Goal: Information Seeking & Learning: Learn about a topic

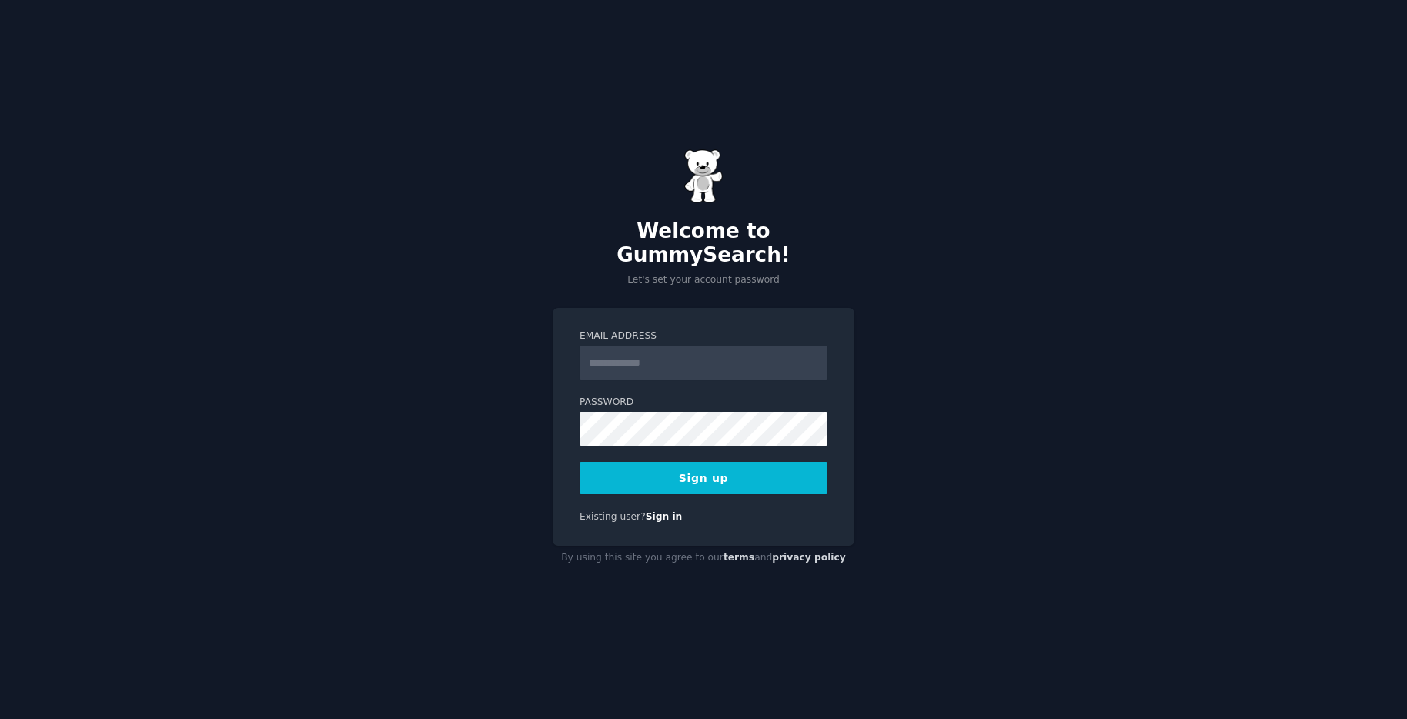
click at [682, 352] on input "Email Address" at bounding box center [703, 362] width 248 height 34
type input "**********"
click at [377, 412] on div "**********" at bounding box center [703, 359] width 1407 height 719
click at [579, 462] on button "Sign up" at bounding box center [703, 478] width 248 height 32
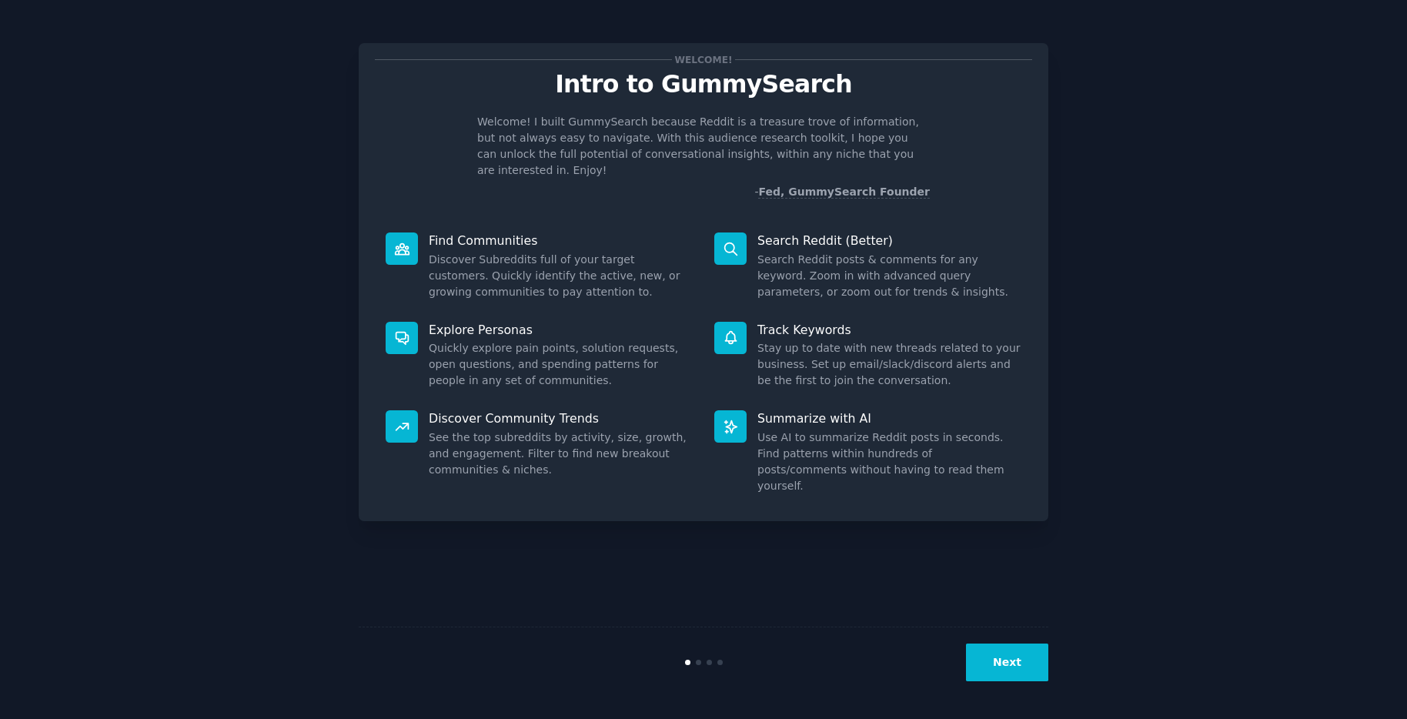
click at [1016, 659] on button "Next" at bounding box center [1007, 662] width 82 height 38
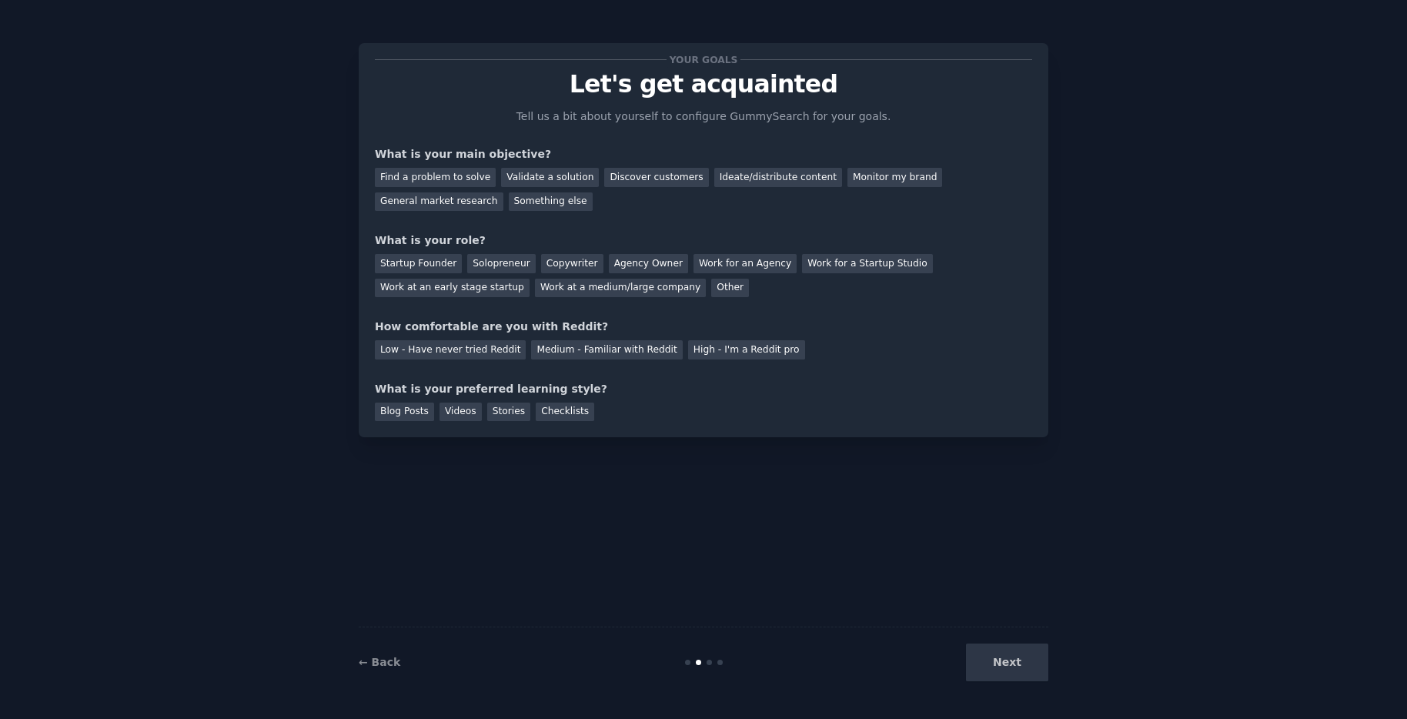
click at [1023, 658] on div "Next" at bounding box center [933, 662] width 230 height 38
click at [1033, 665] on div "Next" at bounding box center [933, 662] width 230 height 38
click at [1002, 675] on div "Next" at bounding box center [933, 662] width 230 height 38
click at [759, 667] on div "← Back Next" at bounding box center [703, 661] width 689 height 71
click at [891, 184] on div "Monitor my brand" at bounding box center [894, 177] width 95 height 19
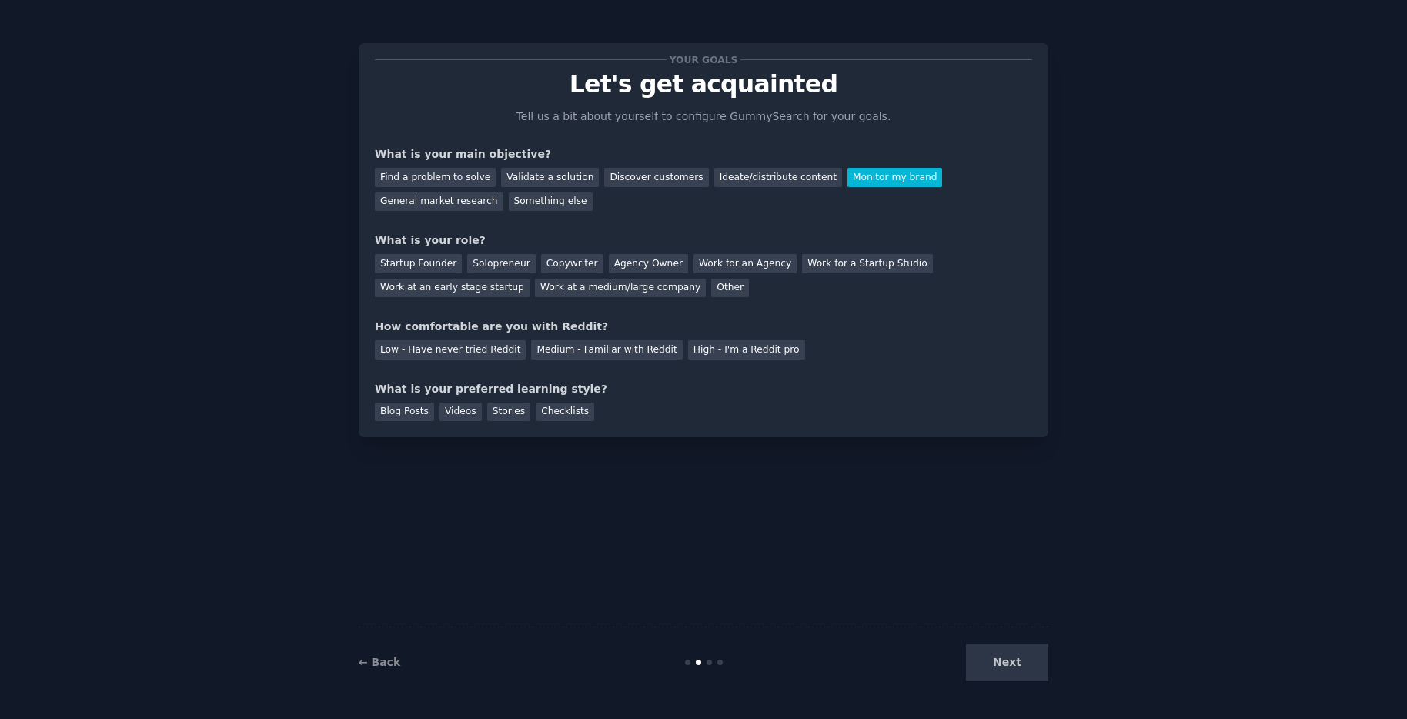
click at [1020, 664] on div "Next" at bounding box center [933, 662] width 230 height 38
click at [576, 416] on div "Checklists" at bounding box center [565, 411] width 58 height 19
click at [502, 352] on div "Low - Have never tried Reddit" at bounding box center [450, 349] width 151 height 19
click at [714, 290] on div "Other" at bounding box center [730, 288] width 38 height 19
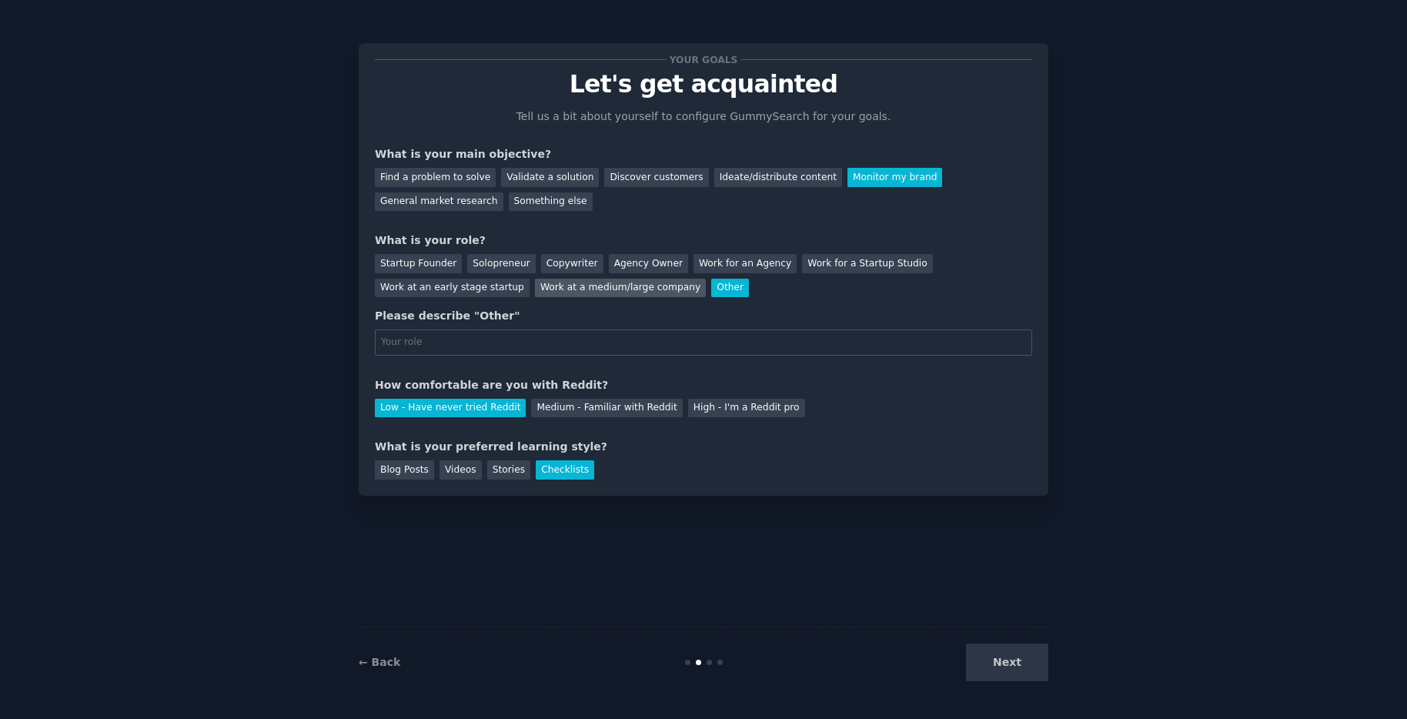
click at [660, 288] on div "Work at a medium/large company" at bounding box center [620, 288] width 171 height 19
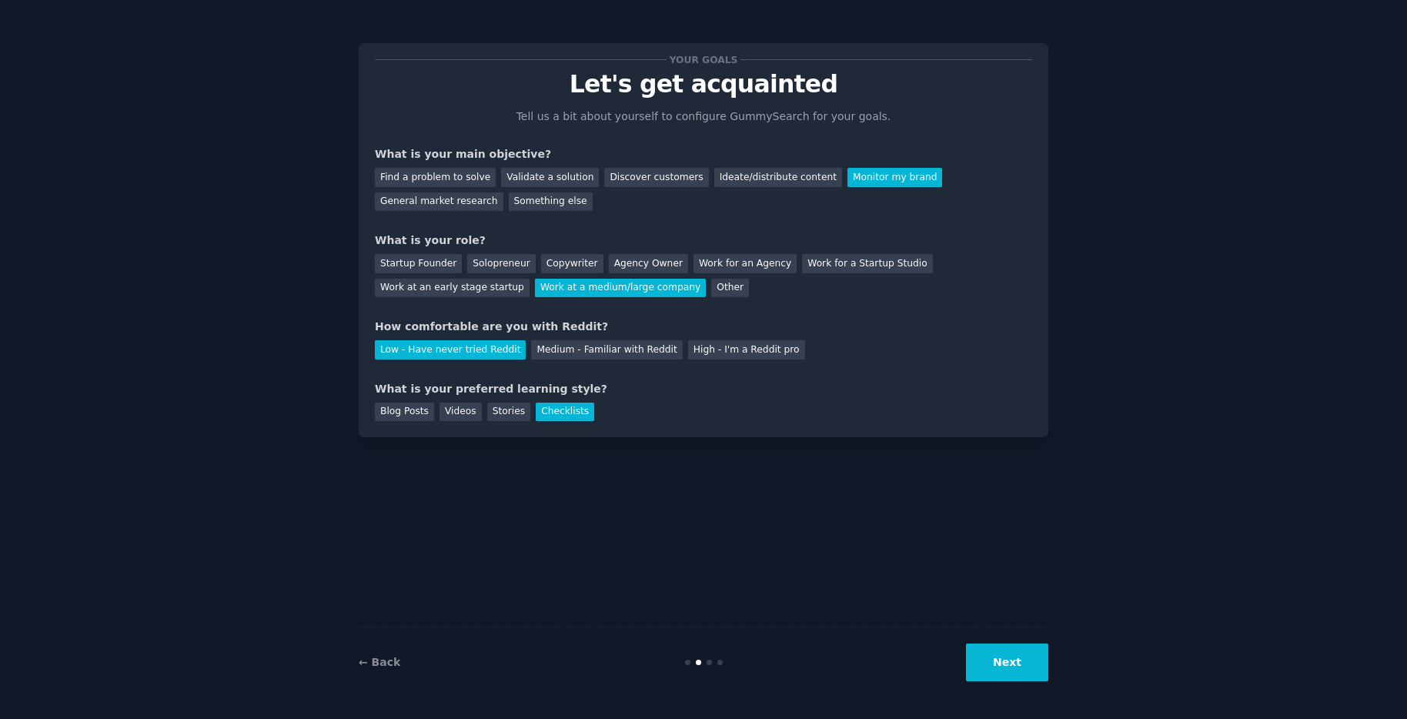
click at [1038, 670] on button "Next" at bounding box center [1007, 662] width 82 height 38
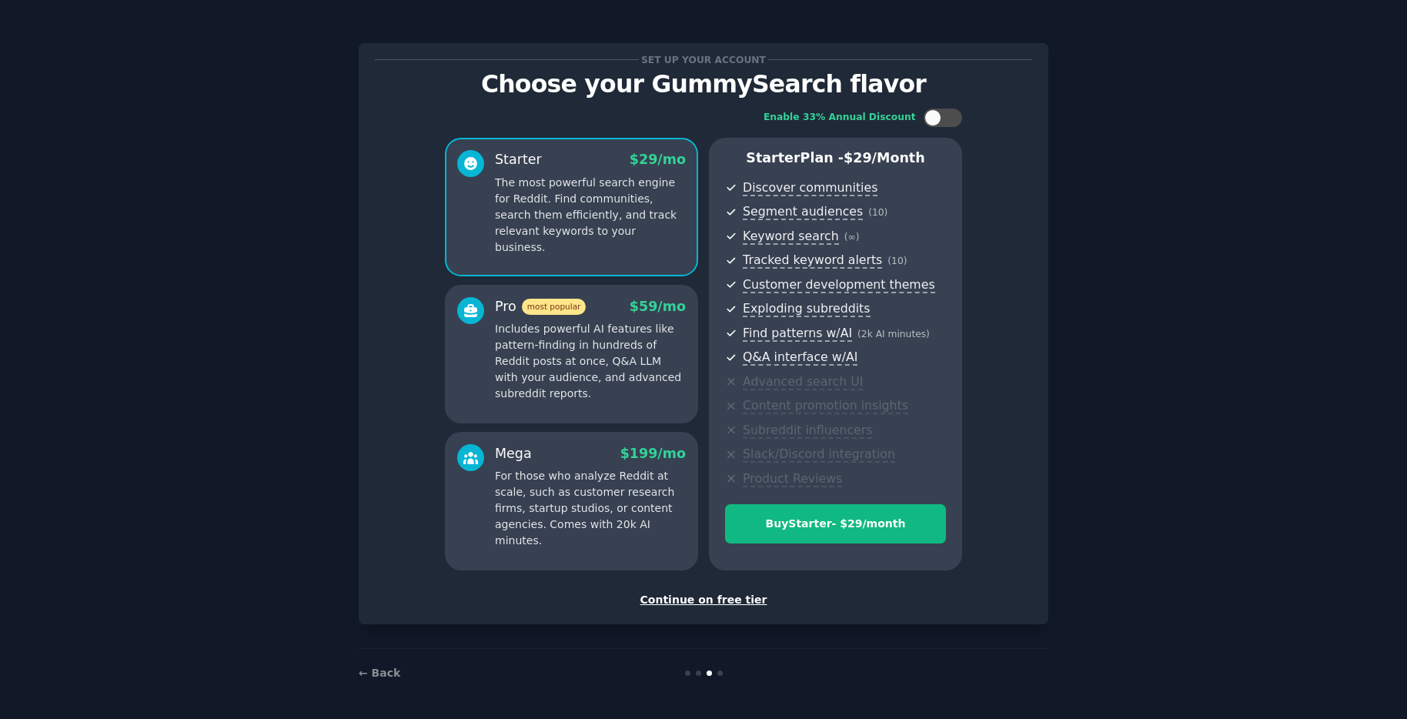
click at [746, 601] on div "Continue on free tier" at bounding box center [703, 600] width 657 height 16
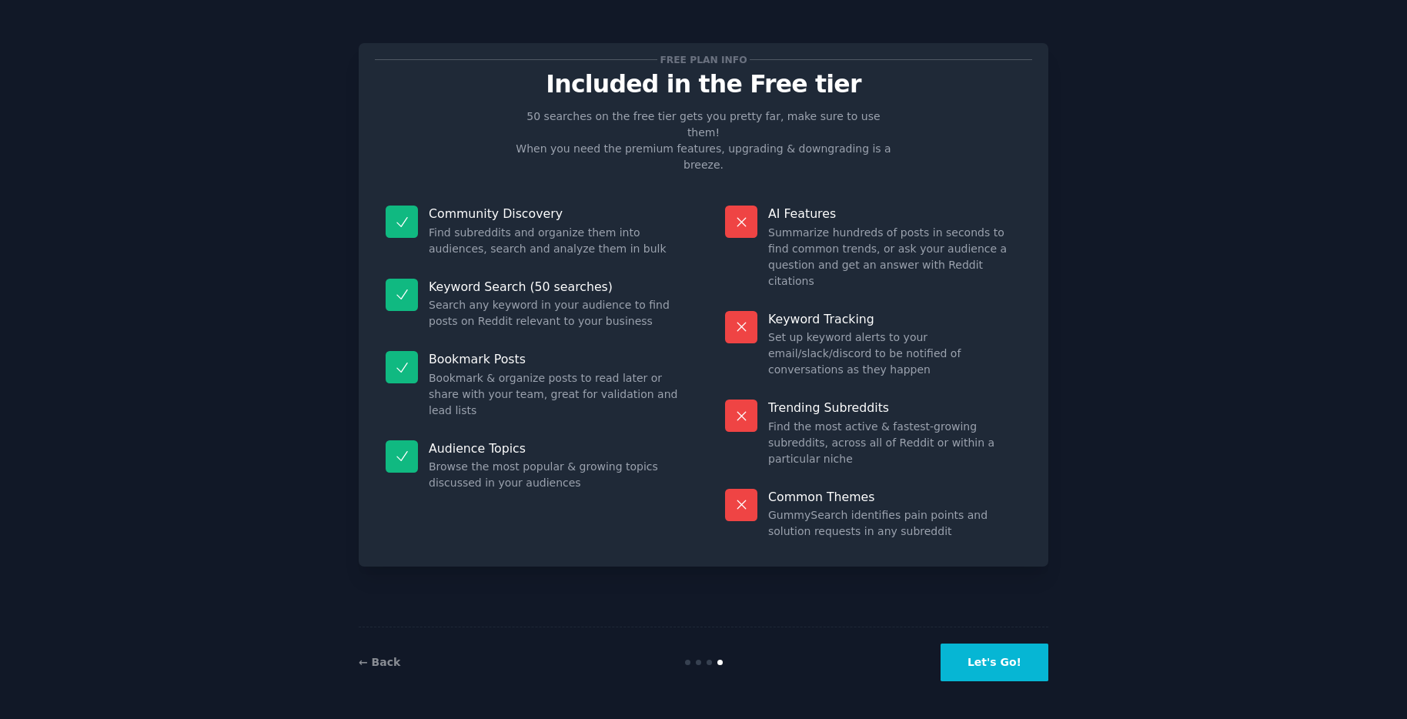
click at [1010, 653] on button "Let's Go!" at bounding box center [994, 662] width 108 height 38
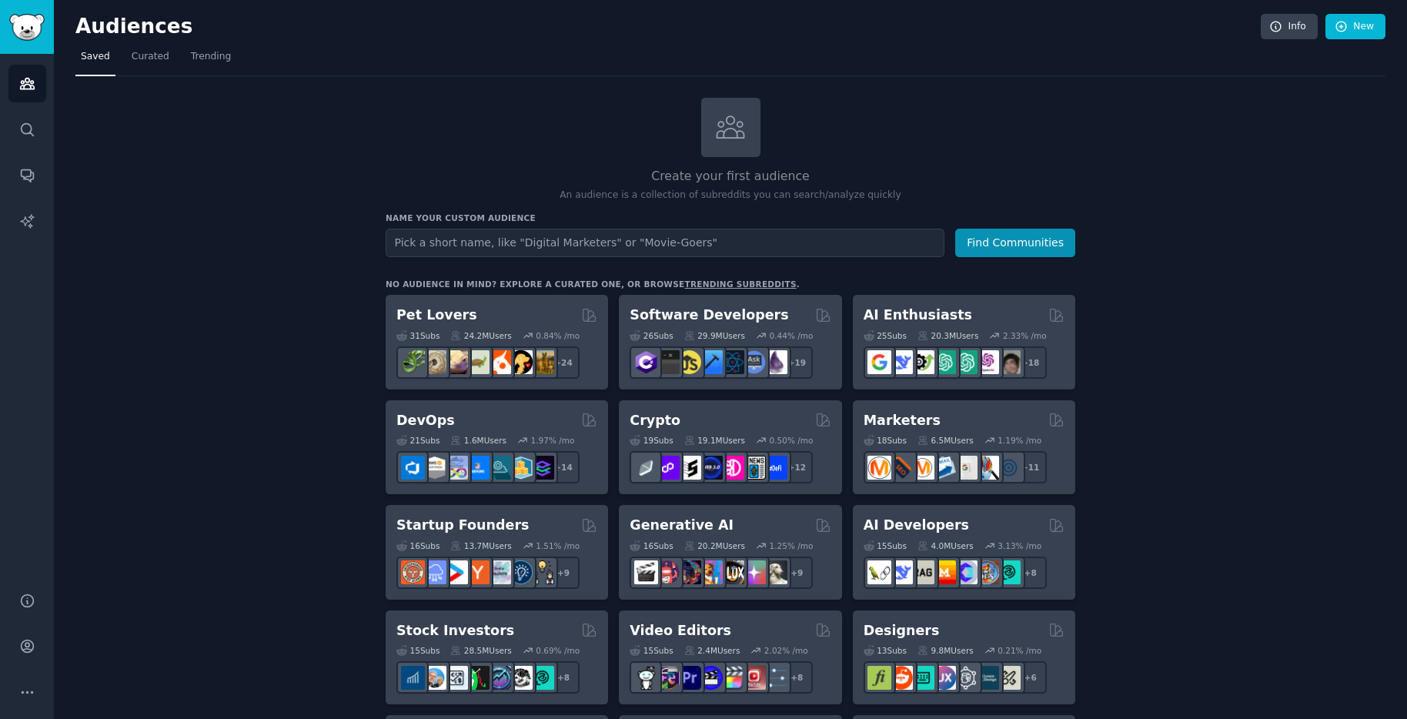
click at [616, 247] on input "text" at bounding box center [665, 243] width 559 height 28
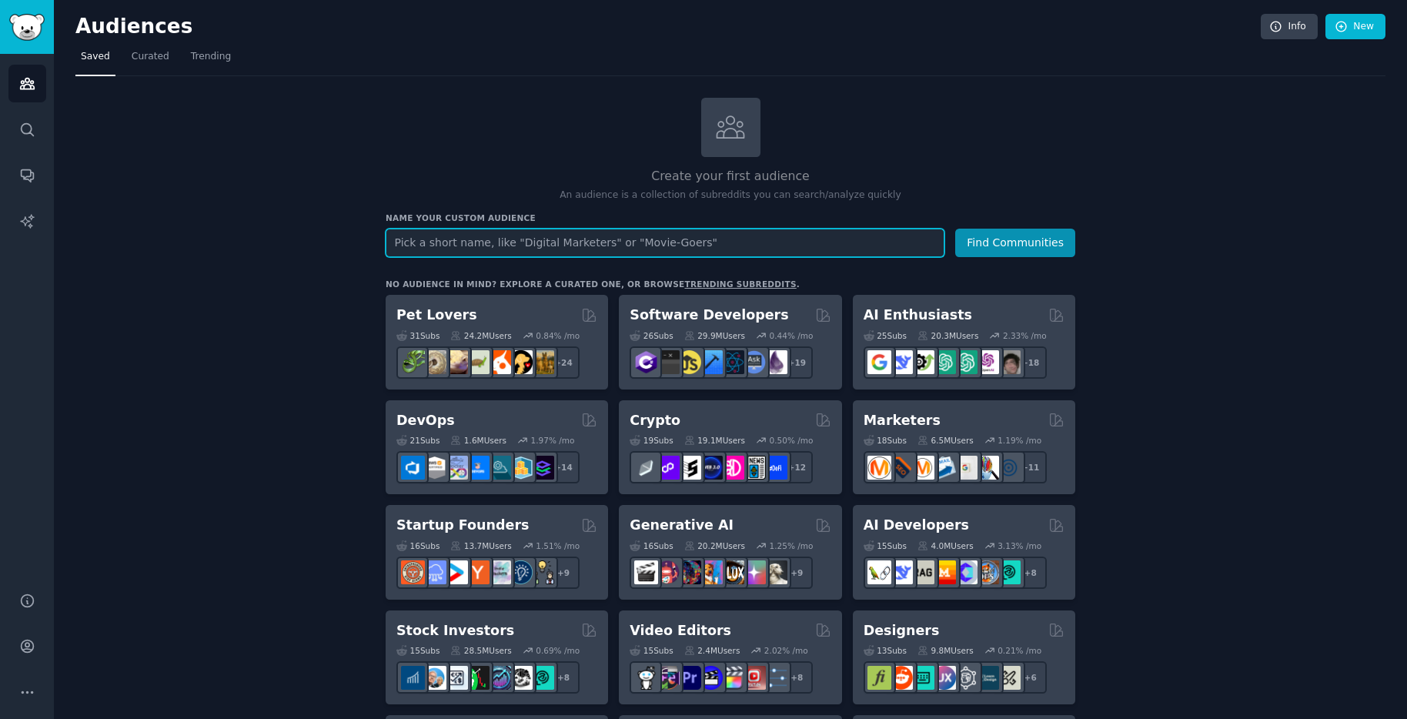
click at [714, 246] on input "text" at bounding box center [665, 243] width 559 height 28
paste input "r/BuldakRamen"
type input "r/BuldakRamen"
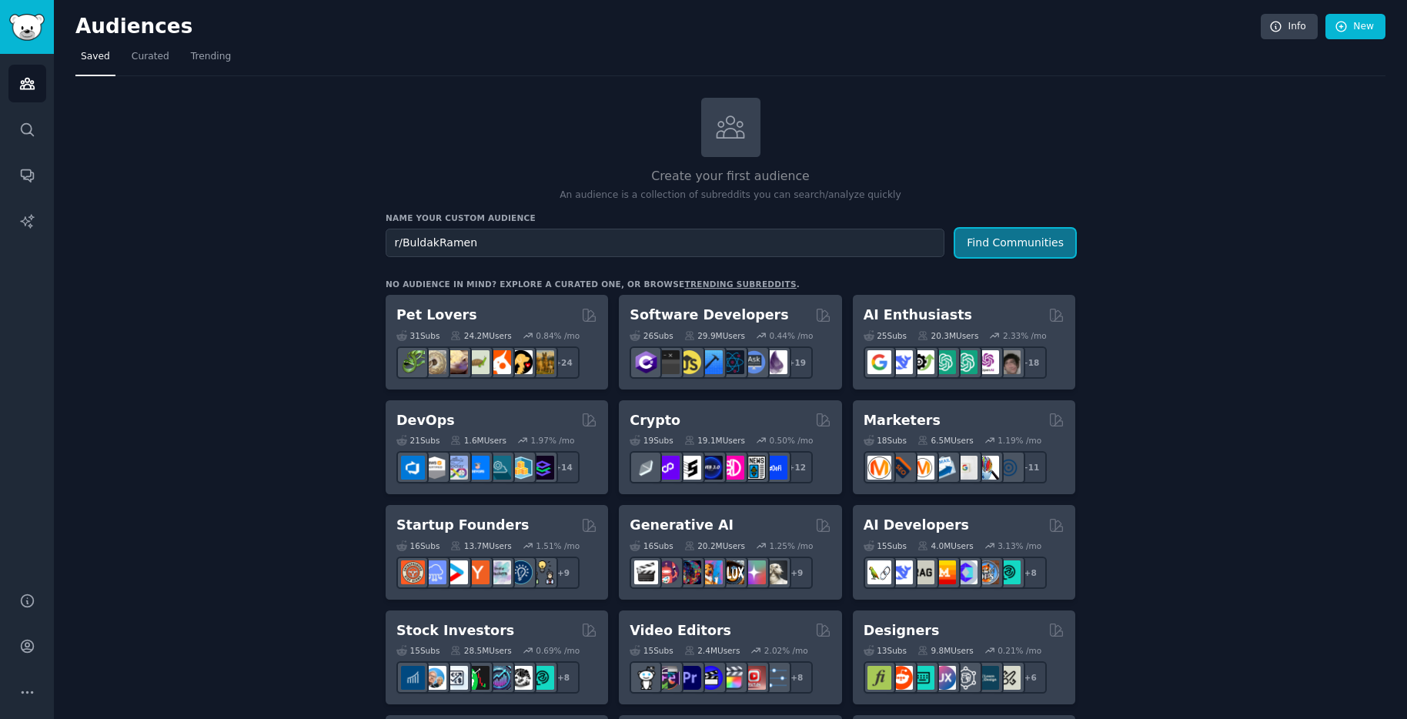
click at [1001, 243] on button "Find Communities" at bounding box center [1015, 243] width 120 height 28
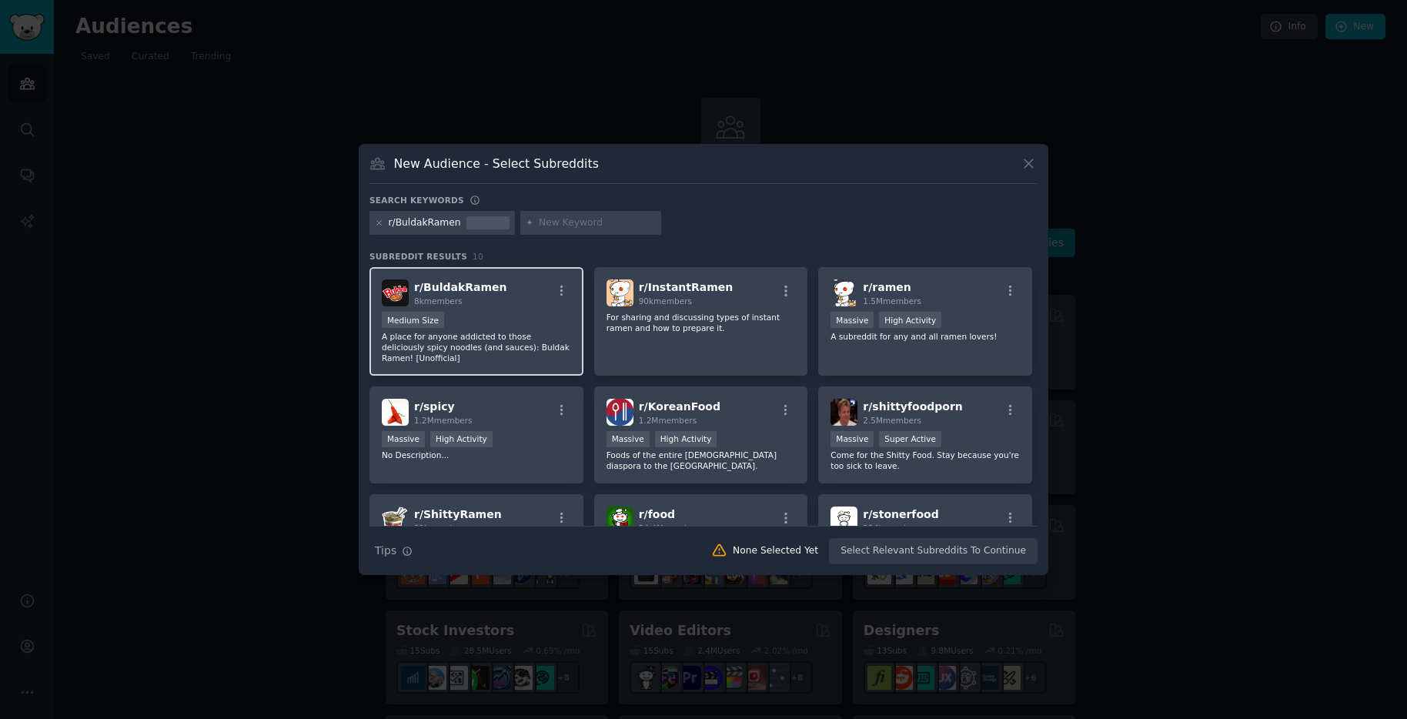
click at [503, 316] on div "Medium Size" at bounding box center [476, 321] width 189 height 19
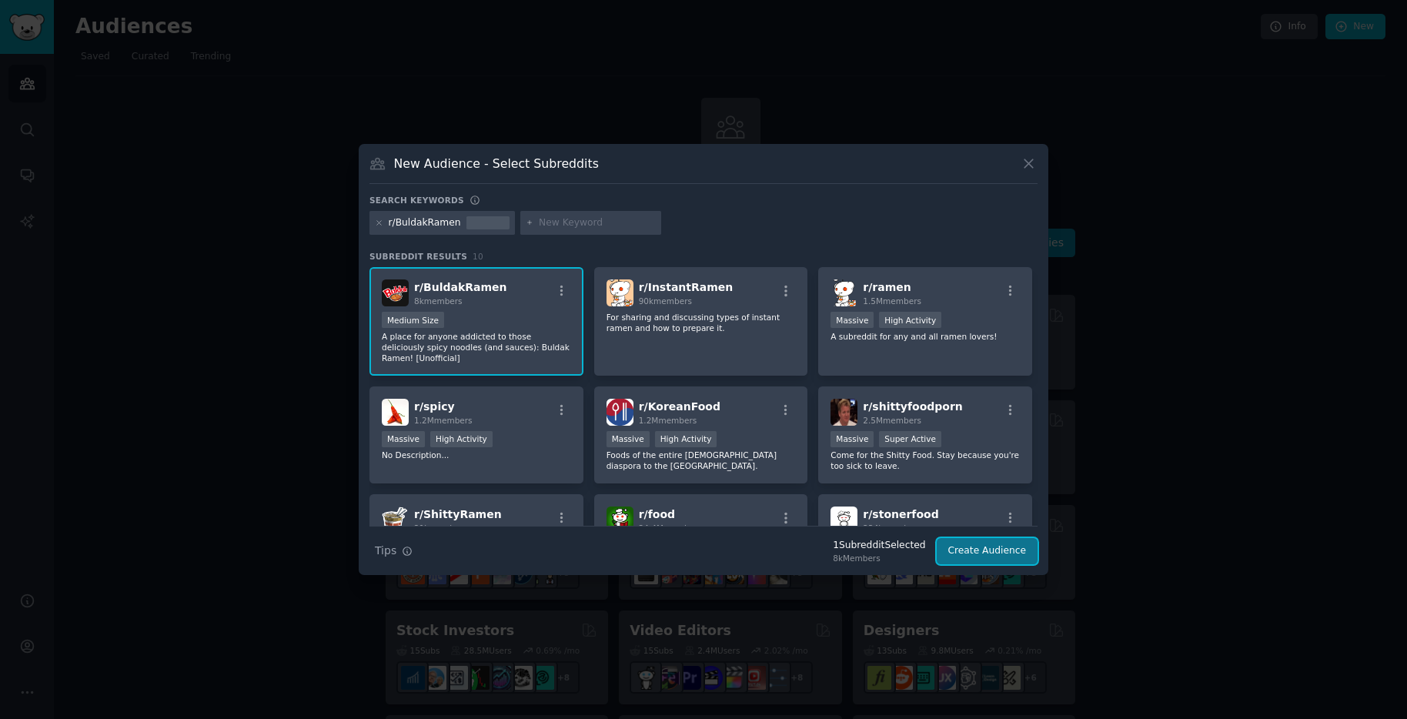
click at [990, 547] on button "Create Audience" at bounding box center [987, 551] width 102 height 26
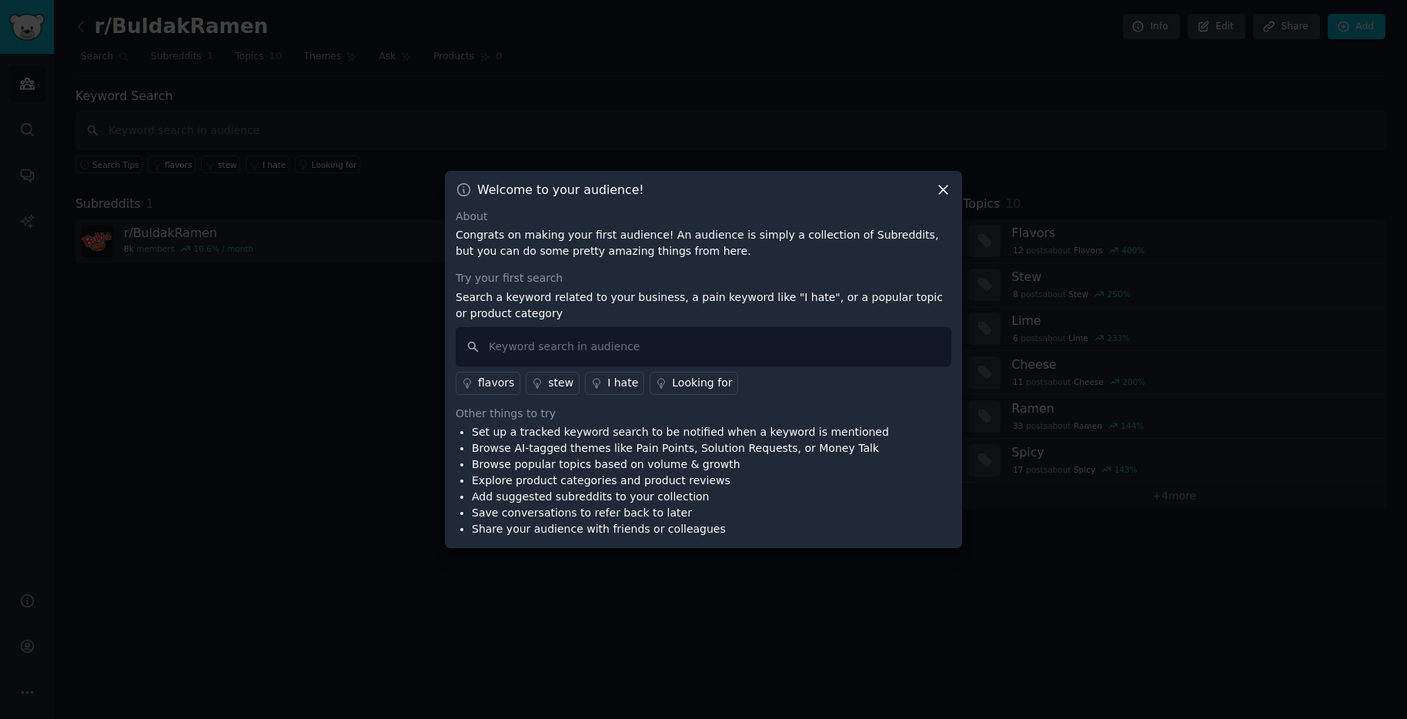
click at [942, 191] on icon at bounding box center [943, 190] width 16 height 16
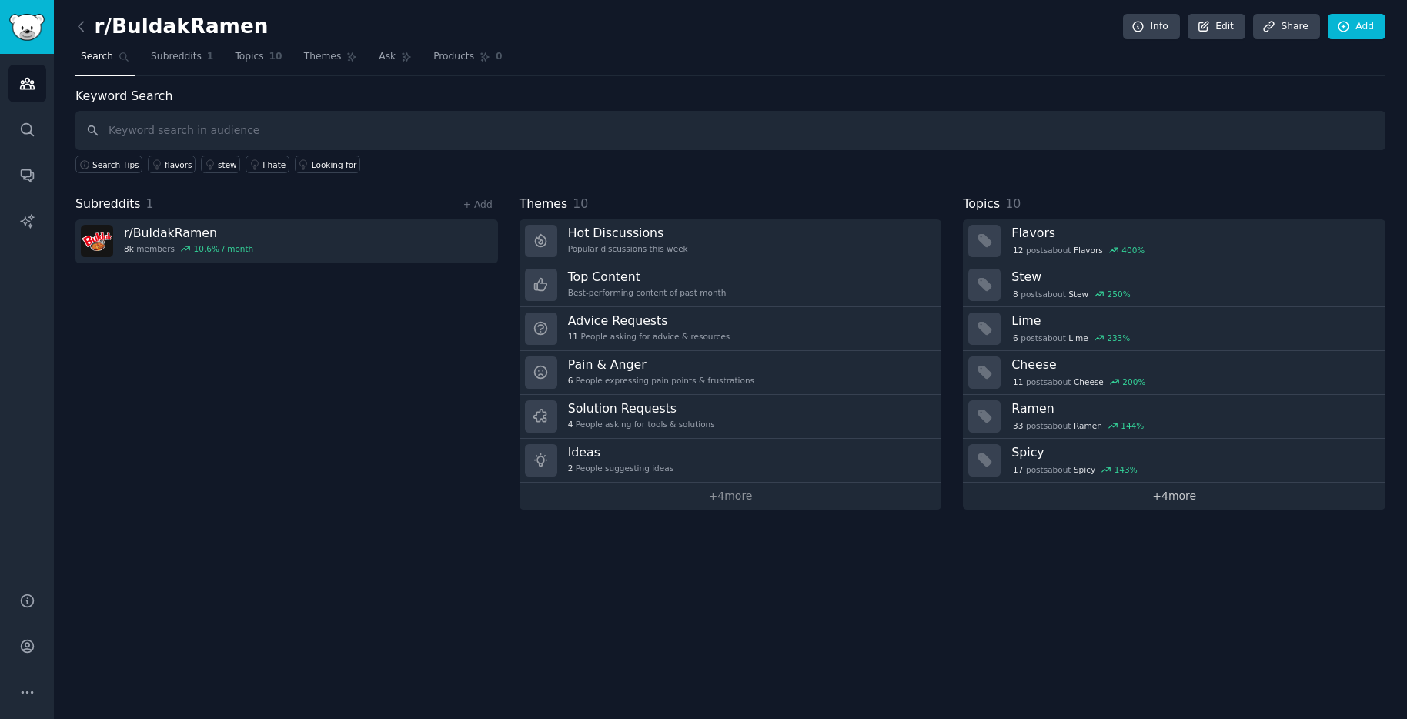
click at [1190, 503] on link "+ 4 more" at bounding box center [1174, 495] width 422 height 27
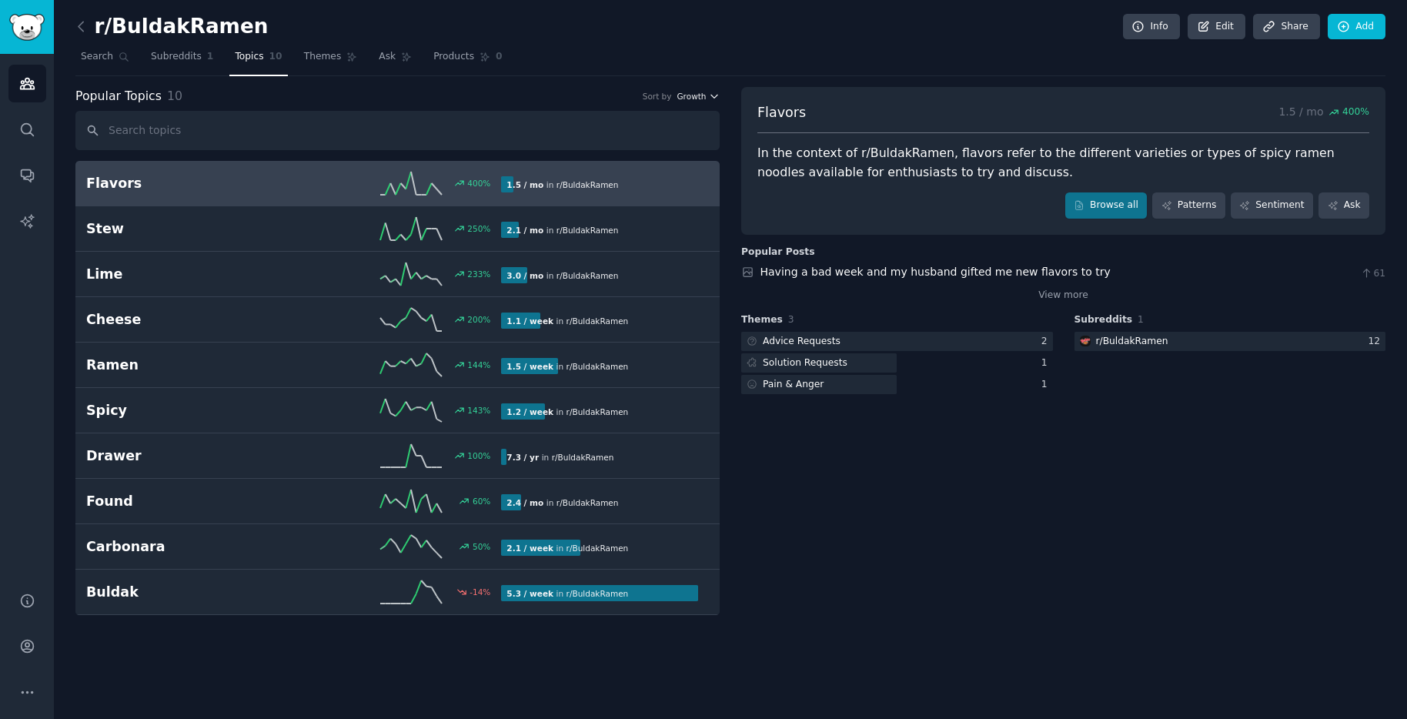
click at [714, 95] on icon "button" at bounding box center [714, 96] width 11 height 11
click at [916, 489] on div "Flavors 1.5 / mo 400 % In the context of r/BuldakRamen, flavors refer to the di…" at bounding box center [1063, 351] width 644 height 529
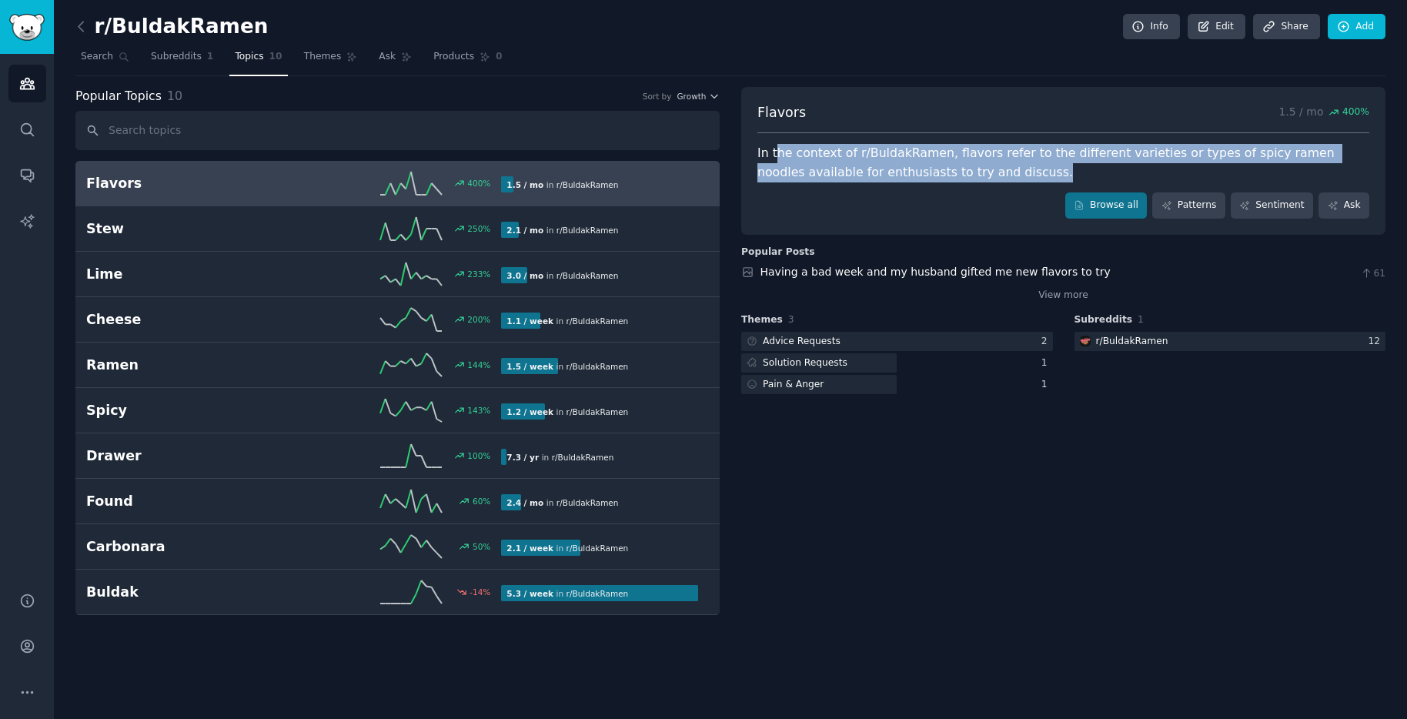
drag, startPoint x: 776, startPoint y: 154, endPoint x: 1044, endPoint y: 200, distance: 271.7
click at [1043, 199] on div "Flavors 1.5 / mo 400 % In the context of r/BuldakRamen, flavors refer to the di…" at bounding box center [1063, 161] width 644 height 148
click at [1045, 200] on div "Browse all Patterns Sentiment Ask" at bounding box center [1063, 205] width 612 height 26
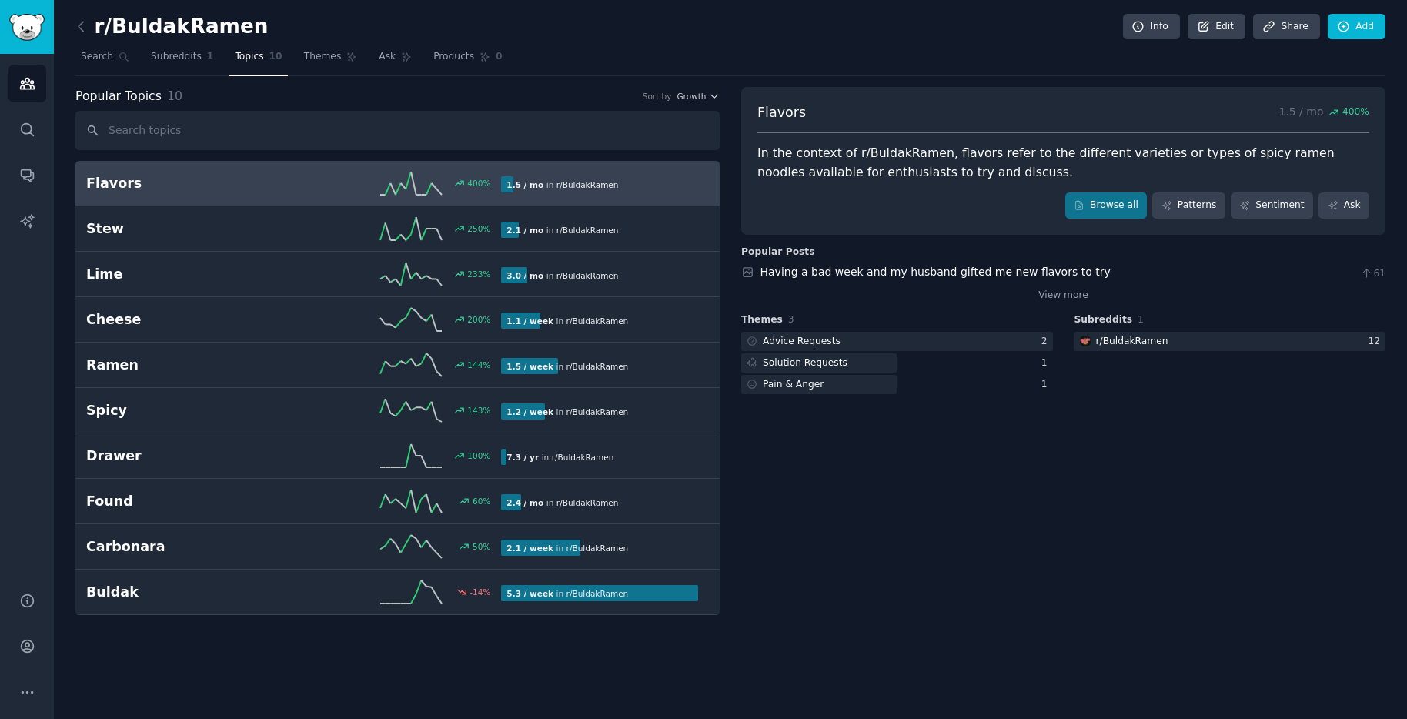
click at [1079, 546] on div "Flavors 1.5 / mo 400 % In the context of r/BuldakRamen, flavors refer to the di…" at bounding box center [1063, 351] width 644 height 529
click at [417, 179] on icon at bounding box center [411, 183] width 62 height 23
click at [469, 182] on div "400 %" at bounding box center [478, 183] width 23 height 11
click at [695, 94] on span "Growth" at bounding box center [690, 96] width 29 height 11
click at [635, 168] on div "Growth Velocity" at bounding box center [643, 139] width 154 height 65
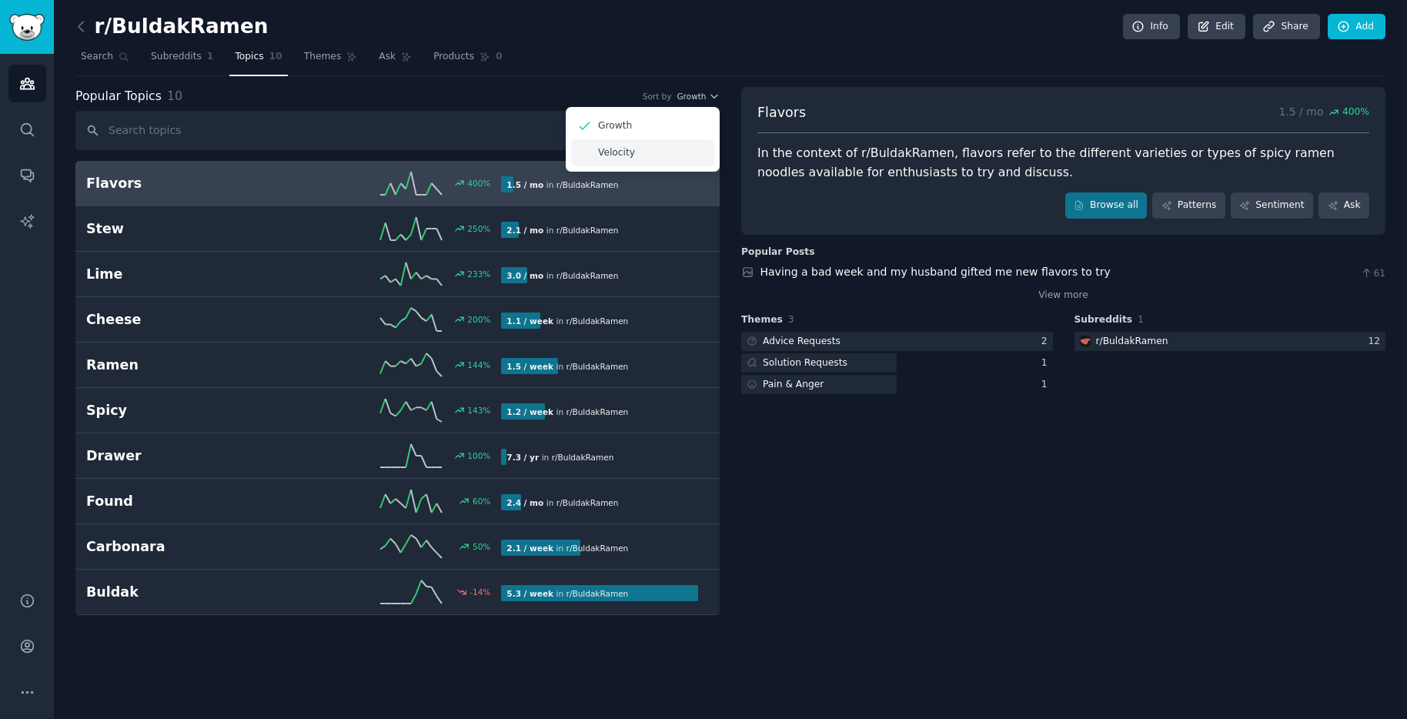
click at [636, 160] on div "Velocity" at bounding box center [642, 152] width 143 height 27
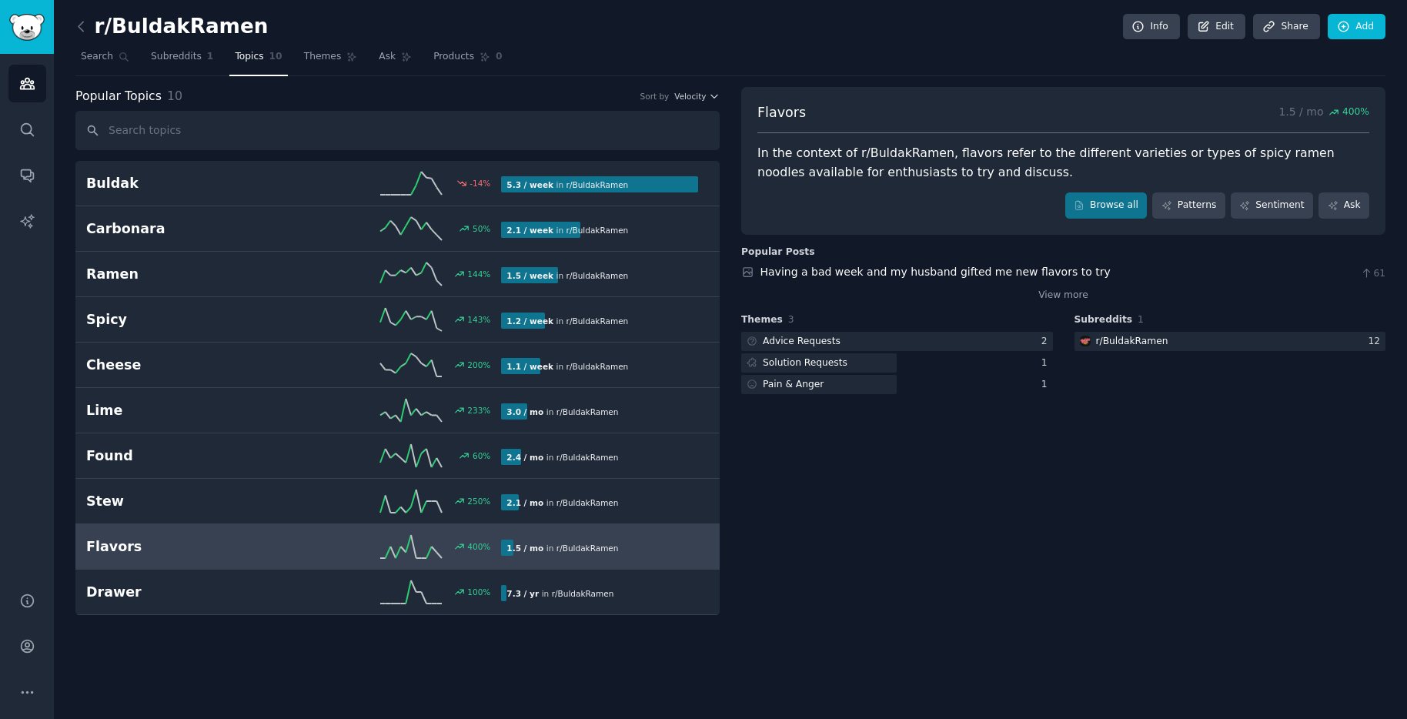
click at [840, 502] on div "Flavors 1.5 / mo 400 % In the context of r/BuldakRamen, flavors refer to the di…" at bounding box center [1063, 351] width 644 height 529
click at [654, 100] on div "Sort by" at bounding box center [654, 96] width 29 height 11
click at [689, 100] on span "Velocity" at bounding box center [690, 96] width 32 height 11
click at [670, 130] on div "Growth" at bounding box center [642, 125] width 143 height 27
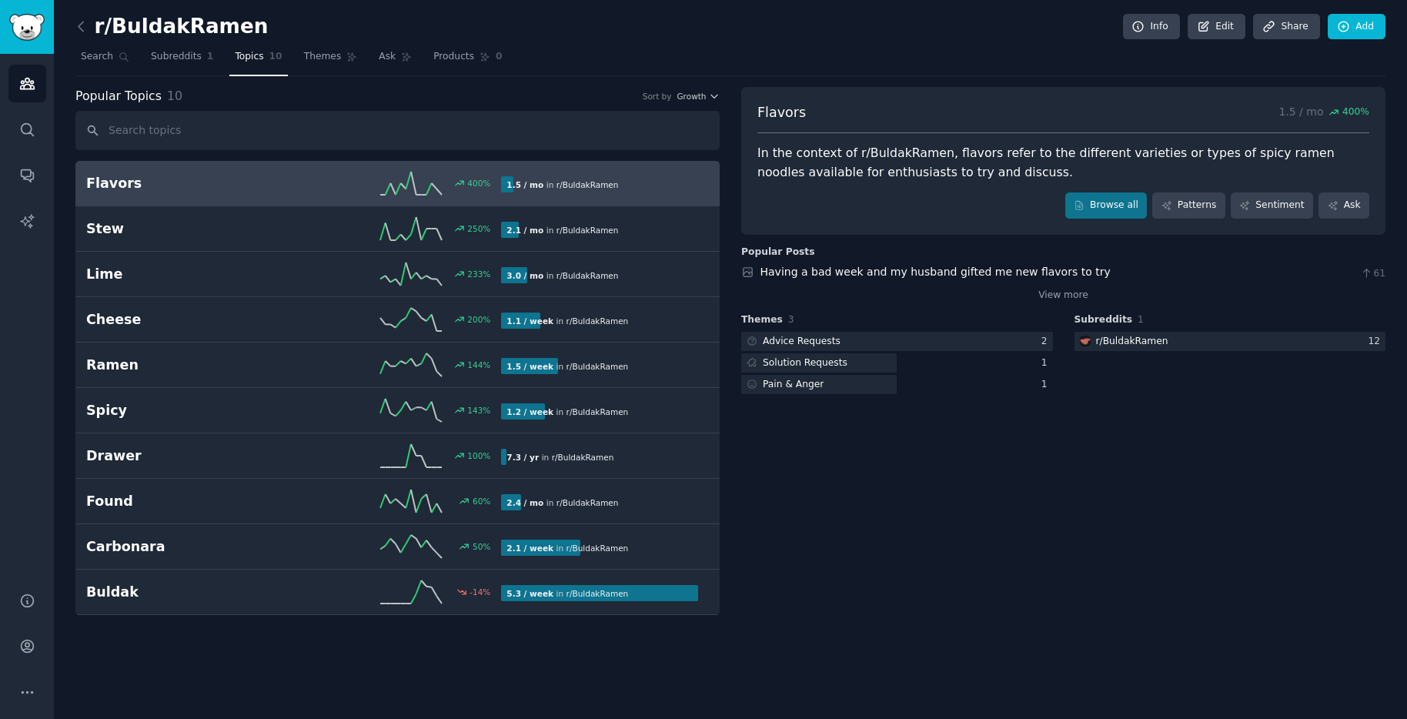
click at [863, 469] on div "Flavors 1.5 / mo 400 % In the context of r/BuldakRamen, flavors refer to the di…" at bounding box center [1063, 351] width 644 height 529
click at [158, 65] on link "Subreddits 1" at bounding box center [181, 61] width 73 height 32
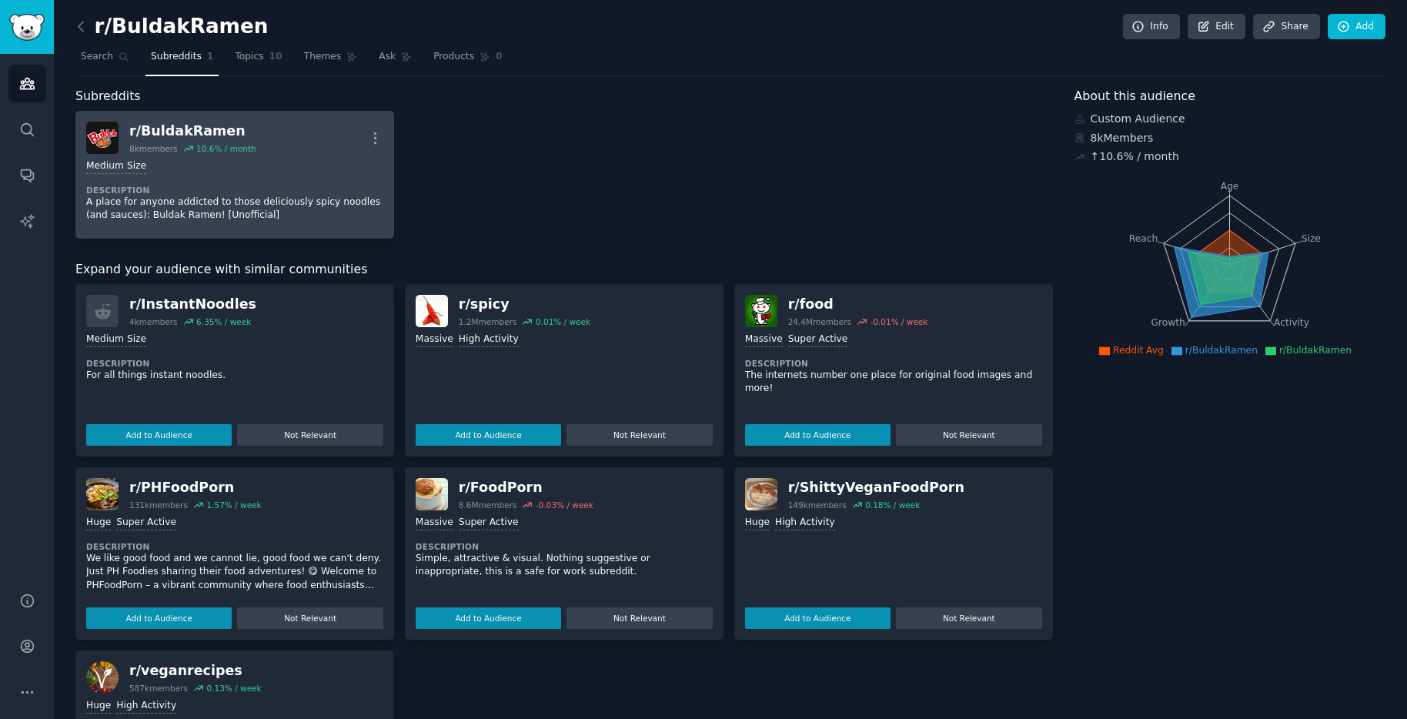
click at [249, 133] on div "r/ BuldakRamen" at bounding box center [192, 131] width 127 height 19
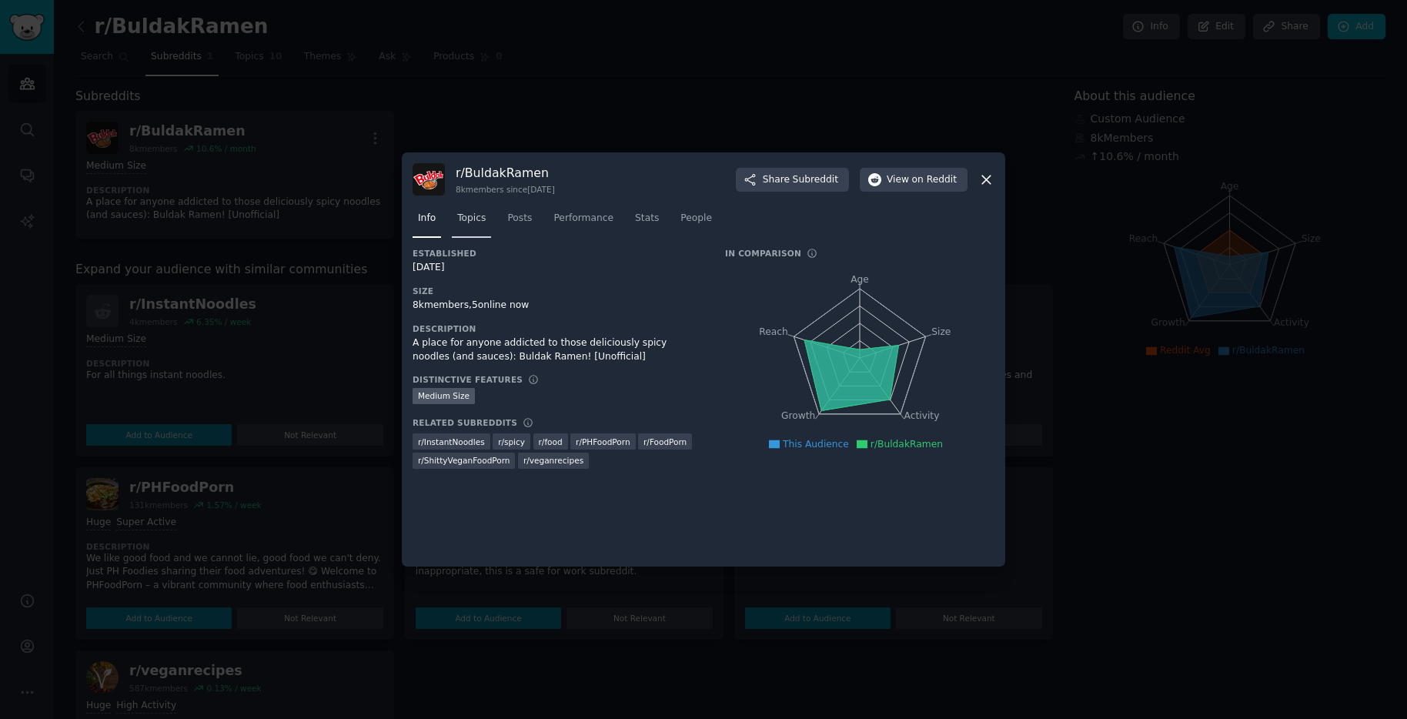
click at [482, 219] on span "Topics" at bounding box center [471, 219] width 28 height 14
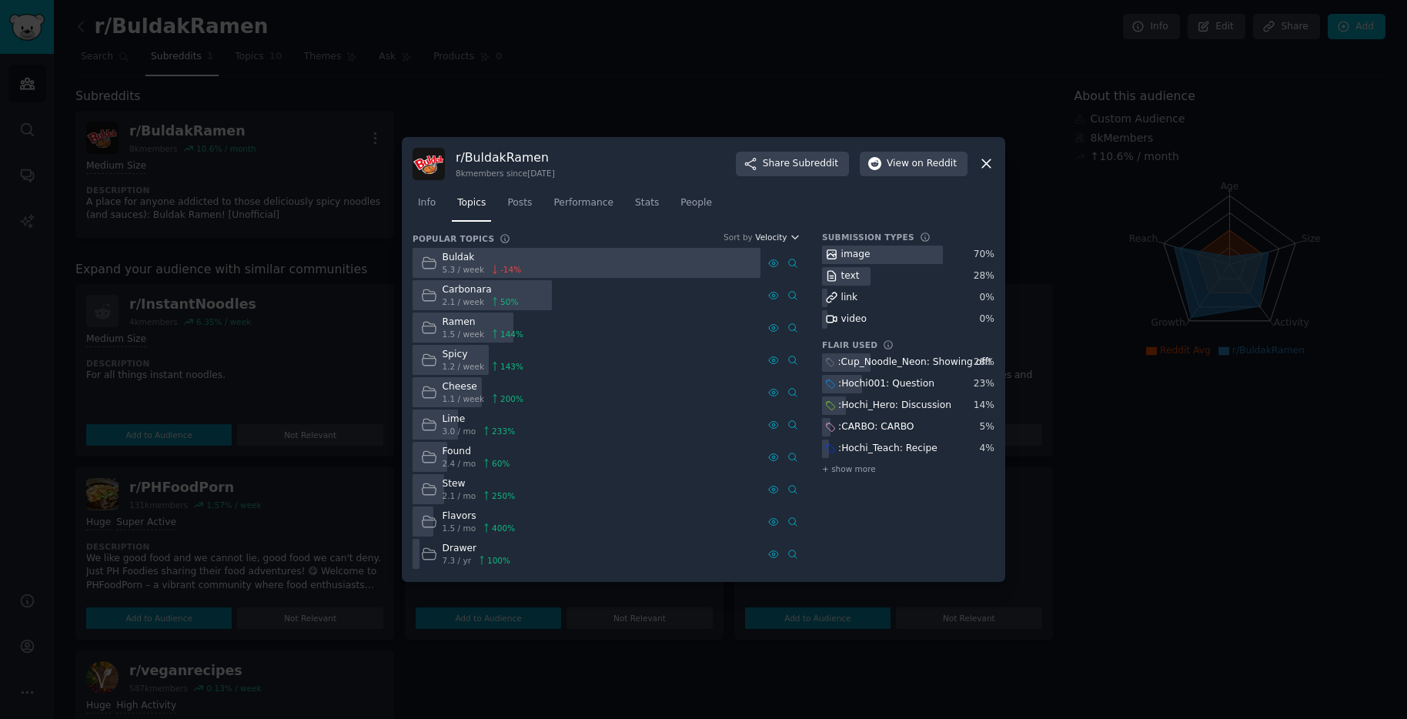
click at [789, 239] on icon "button" at bounding box center [794, 237] width 11 height 11
click at [702, 295] on p "Growth" at bounding box center [696, 294] width 34 height 14
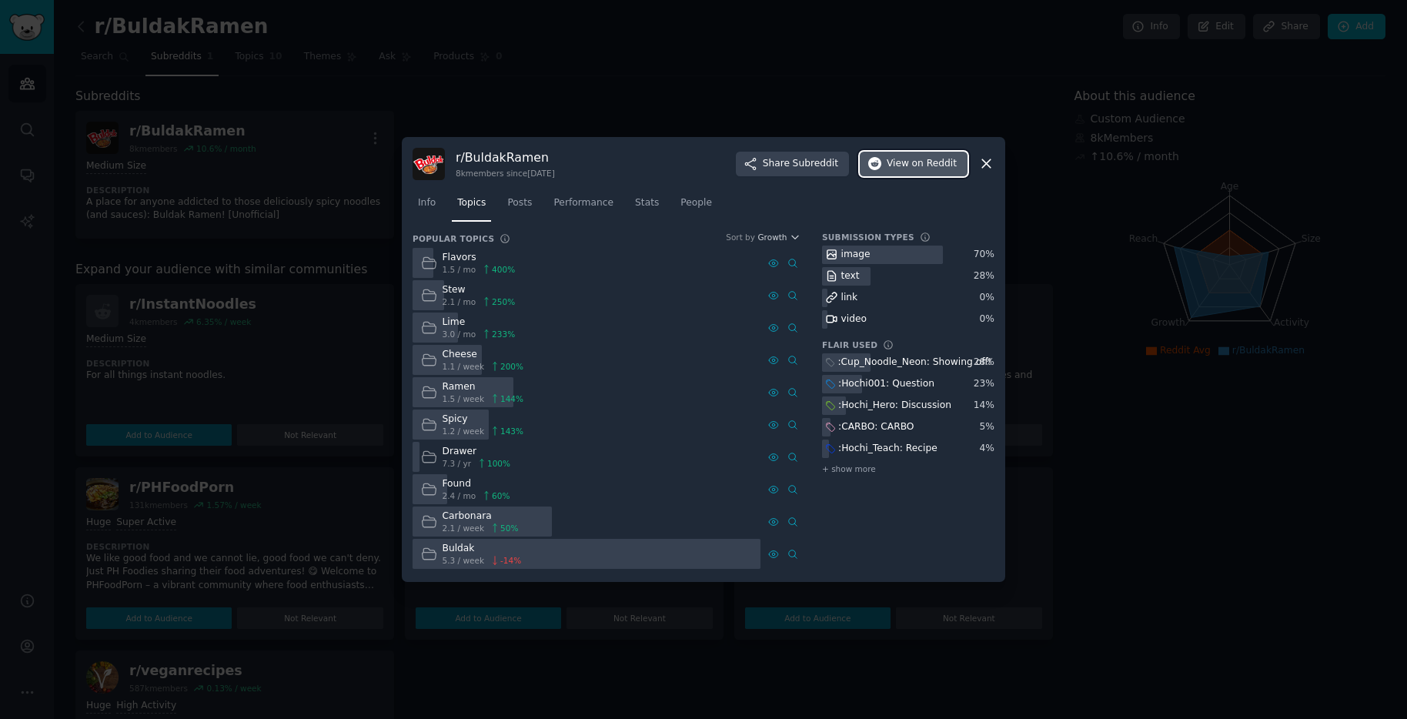
click at [914, 169] on span "on Reddit" at bounding box center [934, 164] width 45 height 14
click at [517, 203] on span "Posts" at bounding box center [519, 203] width 25 height 14
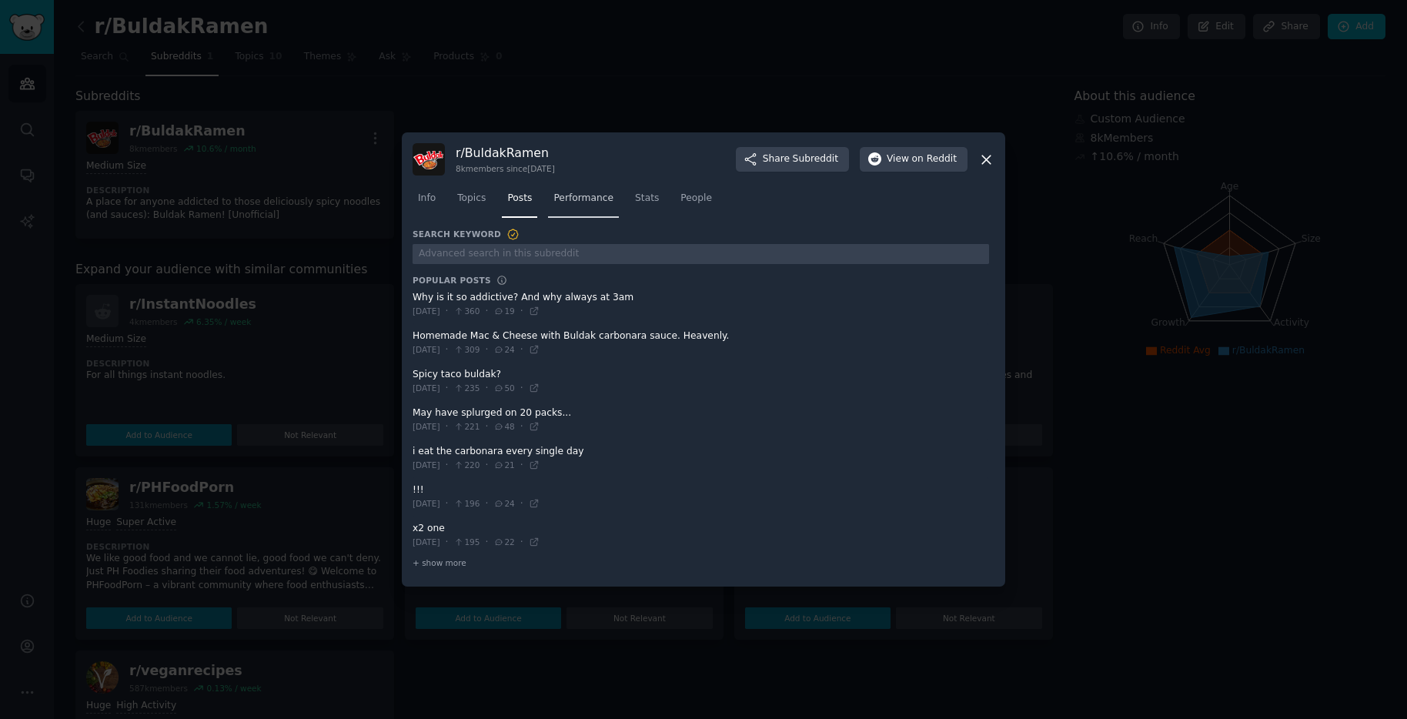
click at [569, 200] on span "Performance" at bounding box center [583, 199] width 60 height 14
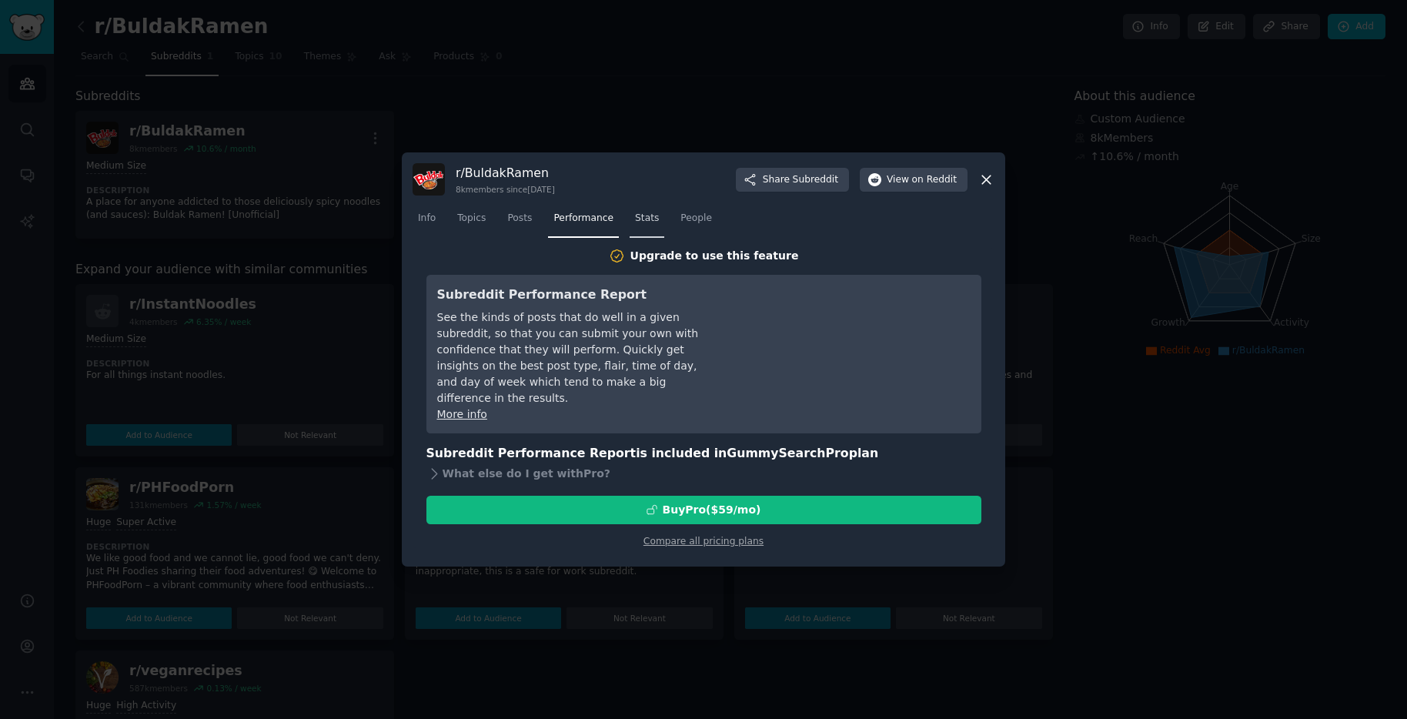
click at [653, 222] on span "Stats" at bounding box center [647, 219] width 24 height 14
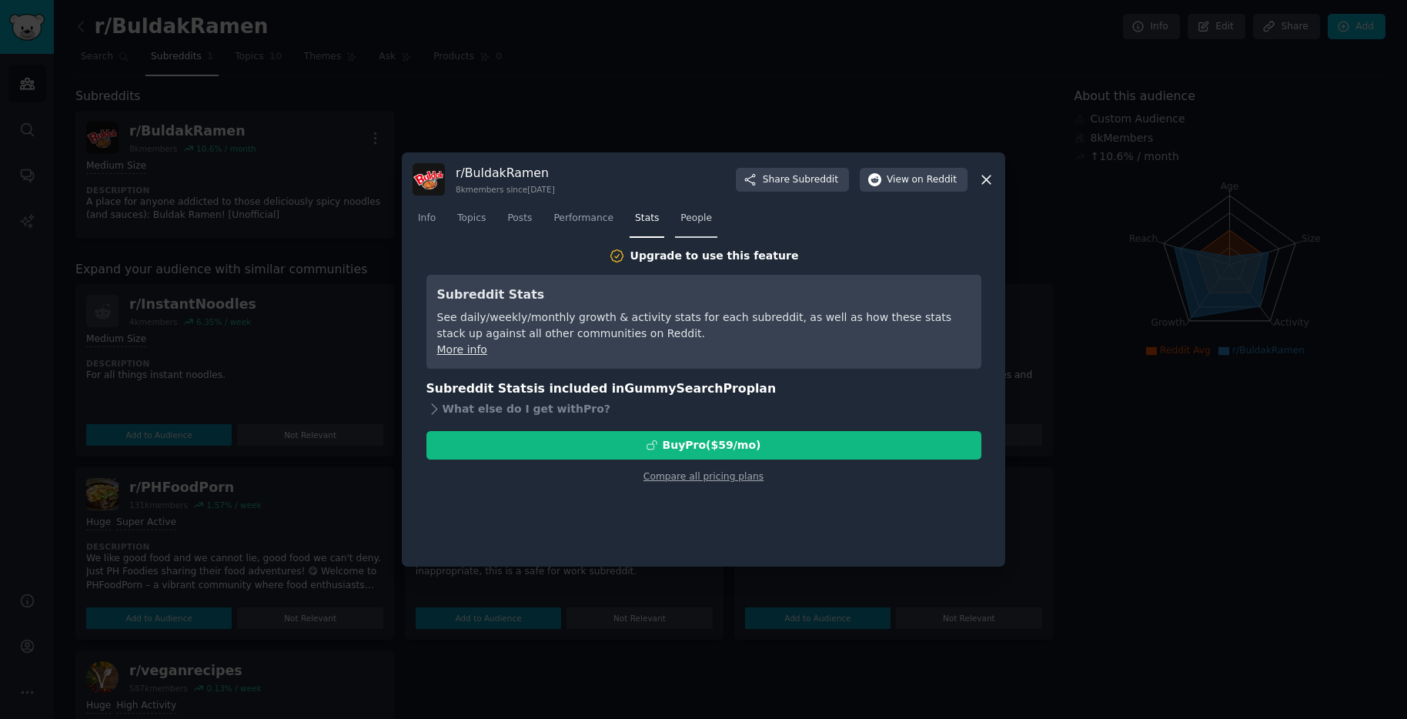
click at [690, 218] on span "People" at bounding box center [696, 219] width 32 height 14
click at [506, 219] on link "Posts" at bounding box center [519, 222] width 35 height 32
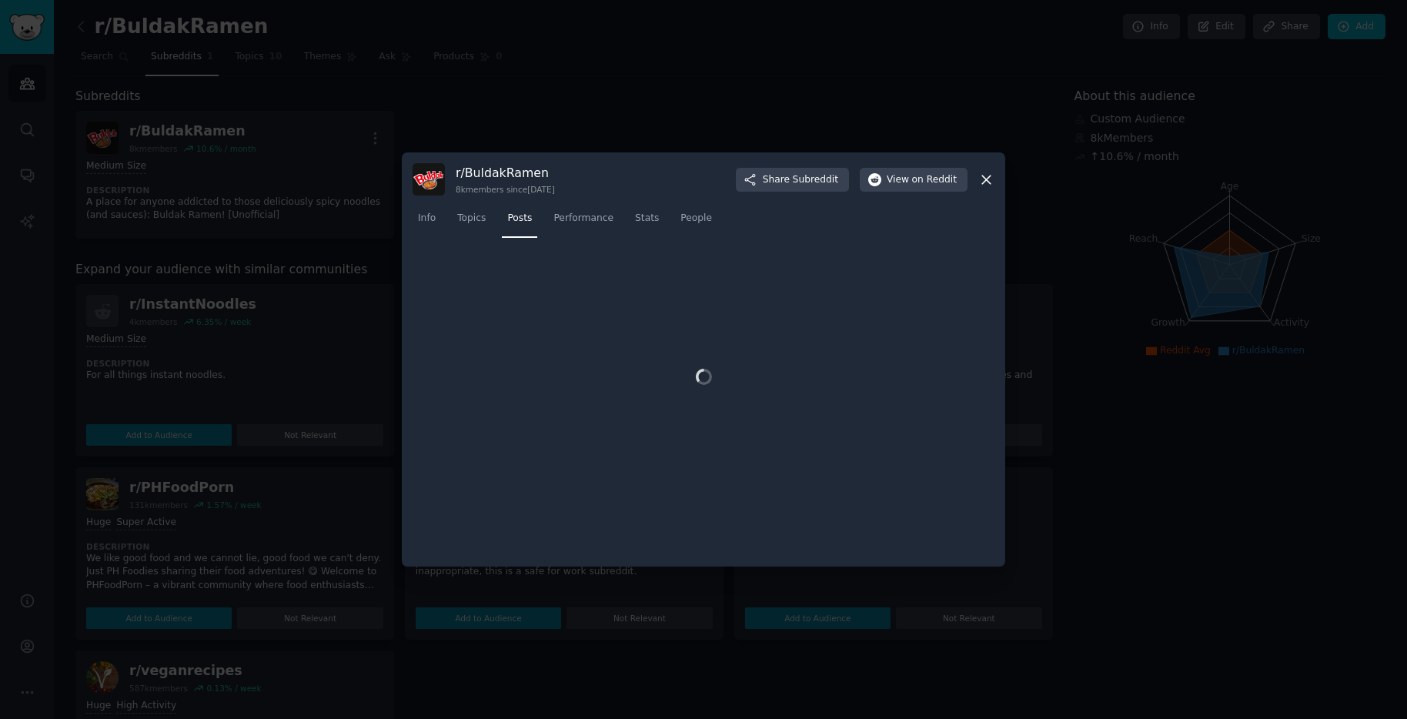
click at [469, 224] on div "Info Topics Posts Performance Stats People" at bounding box center [703, 221] width 582 height 52
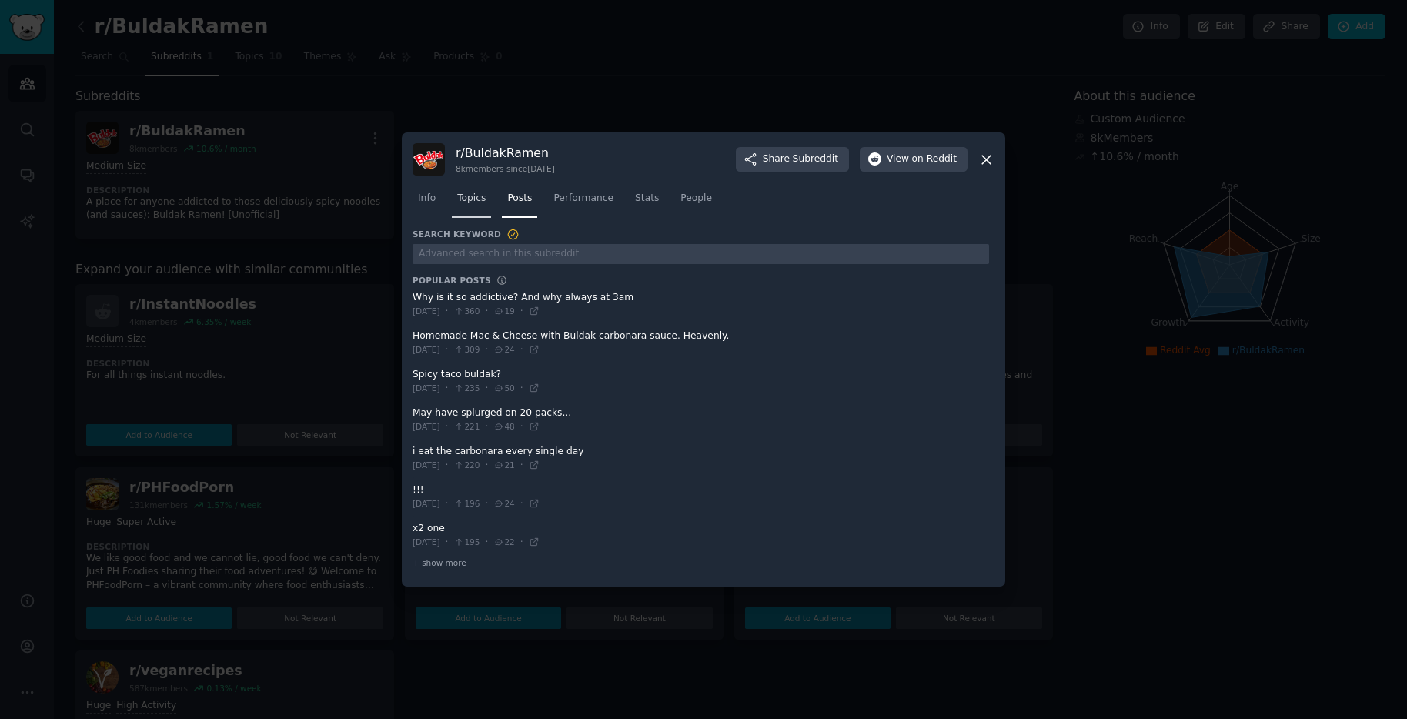
click at [466, 208] on link "Topics" at bounding box center [471, 202] width 39 height 32
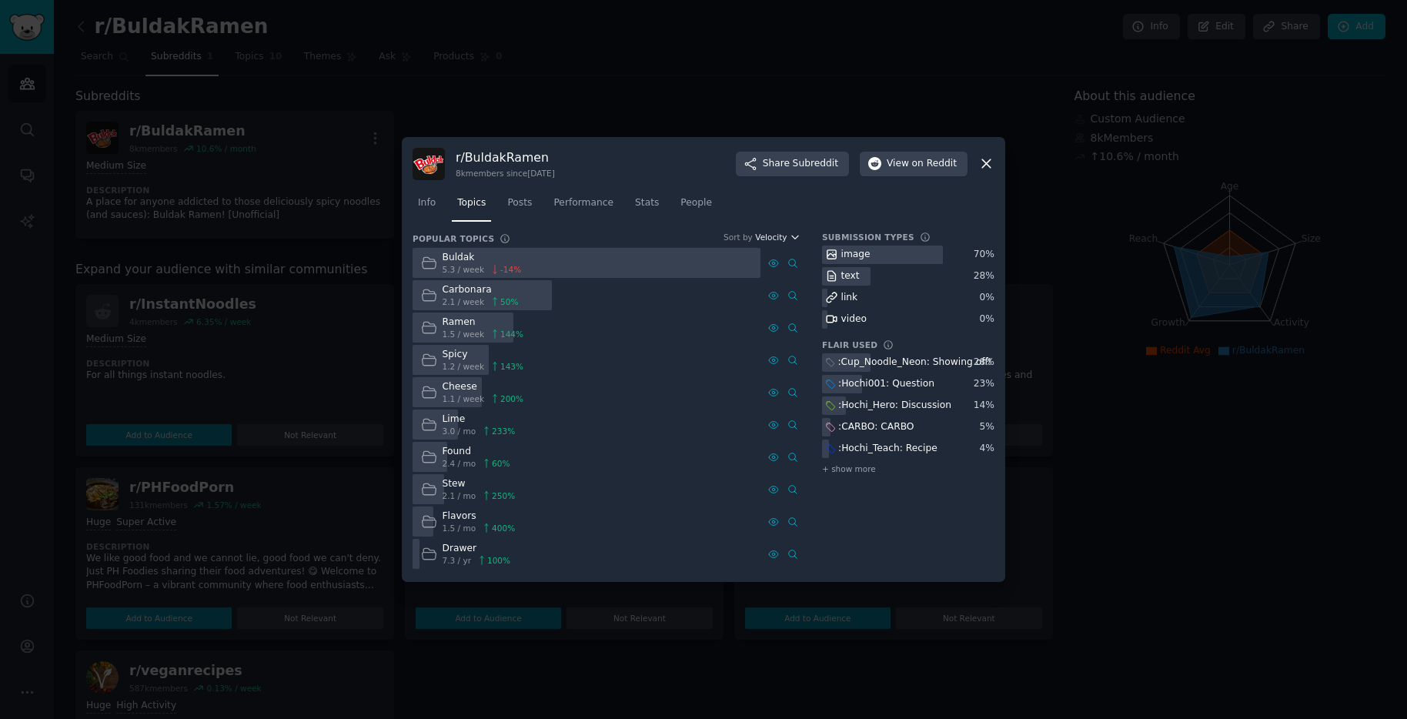
click at [795, 233] on icon "button" at bounding box center [794, 237] width 11 height 11
click at [739, 295] on div "Growth" at bounding box center [723, 293] width 143 height 27
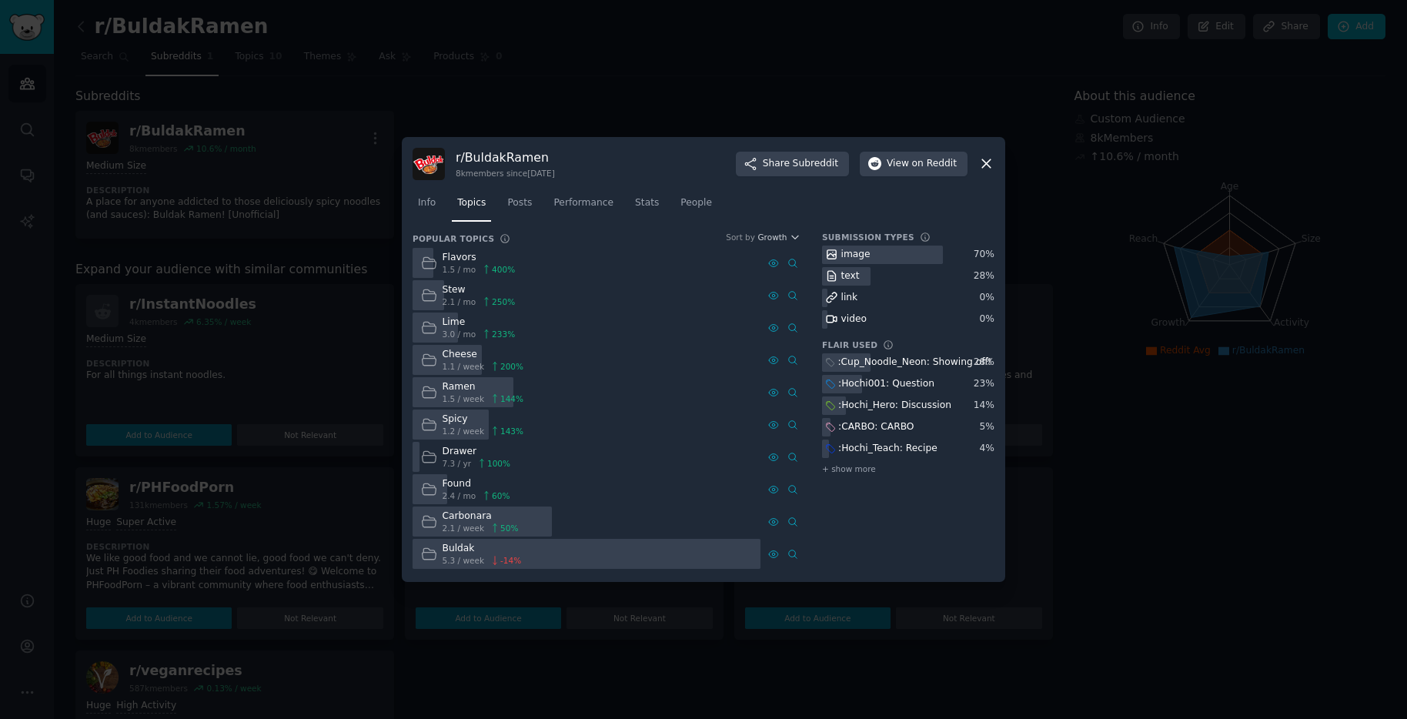
click at [1150, 518] on div at bounding box center [703, 359] width 1407 height 719
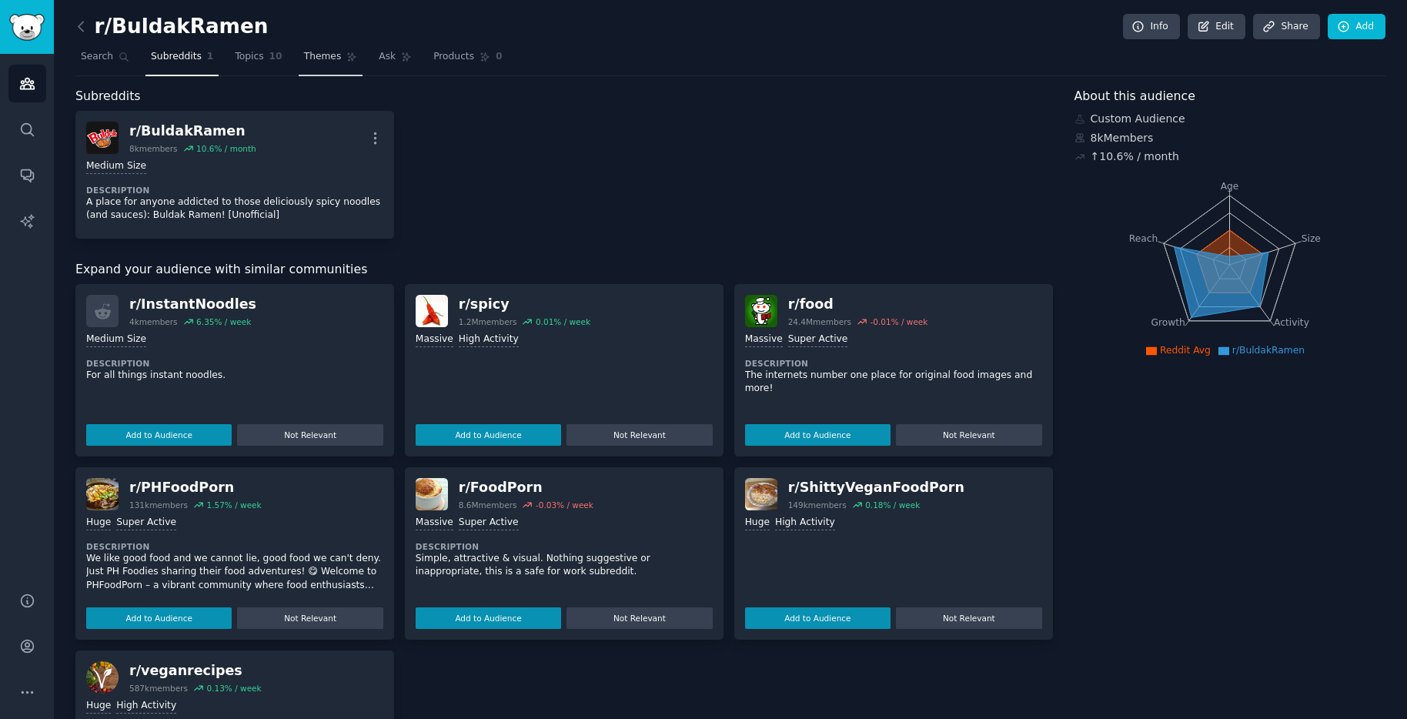
click at [319, 59] on span "Themes" at bounding box center [323, 57] width 38 height 14
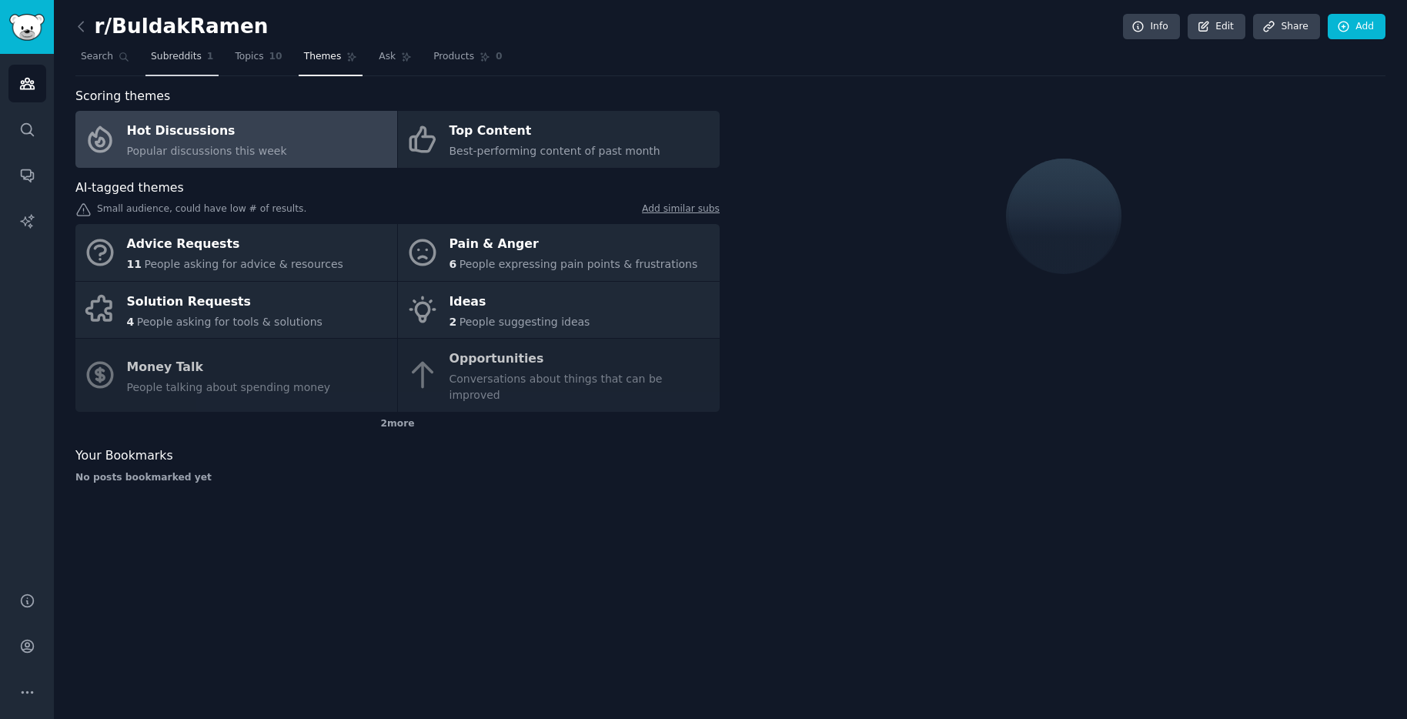
click at [193, 61] on span "Subreddits" at bounding box center [176, 57] width 51 height 14
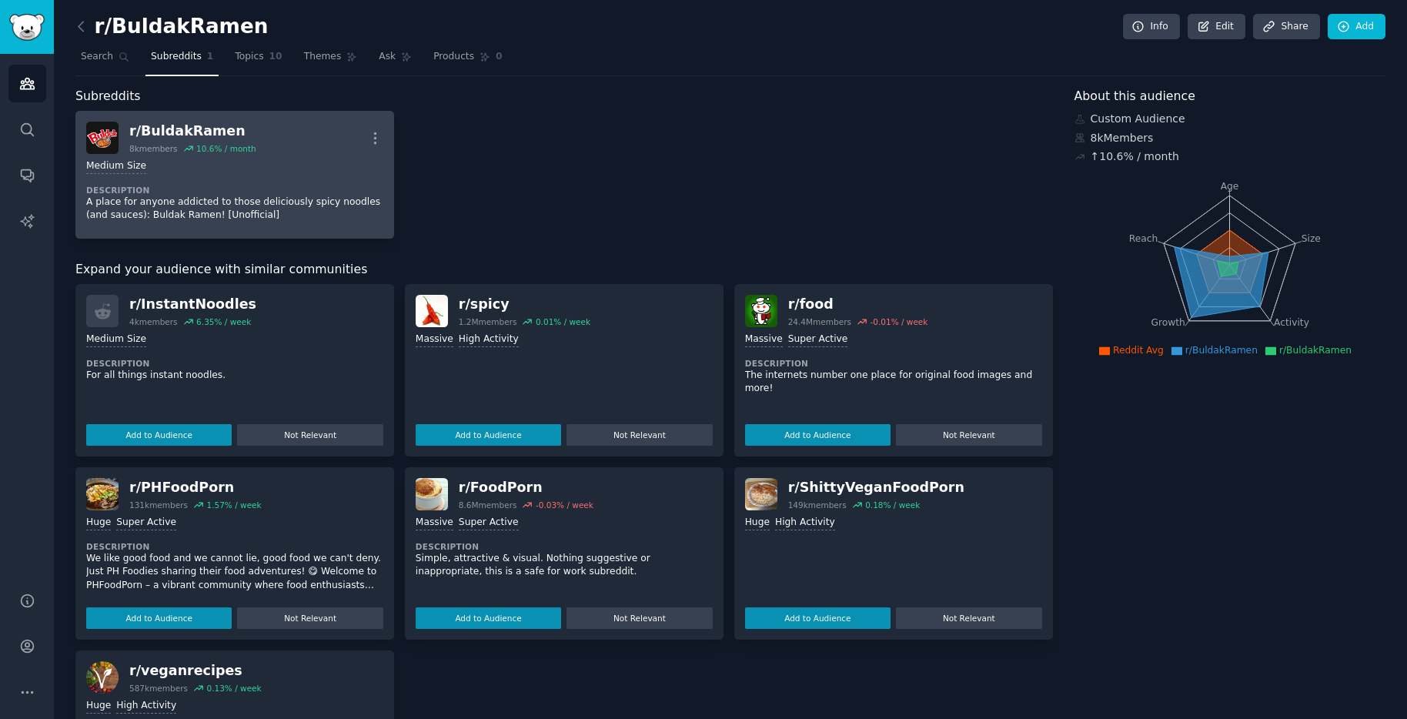
click at [294, 137] on div "r/ BuldakRamen 8k members 10.6 % / month More" at bounding box center [234, 138] width 297 height 32
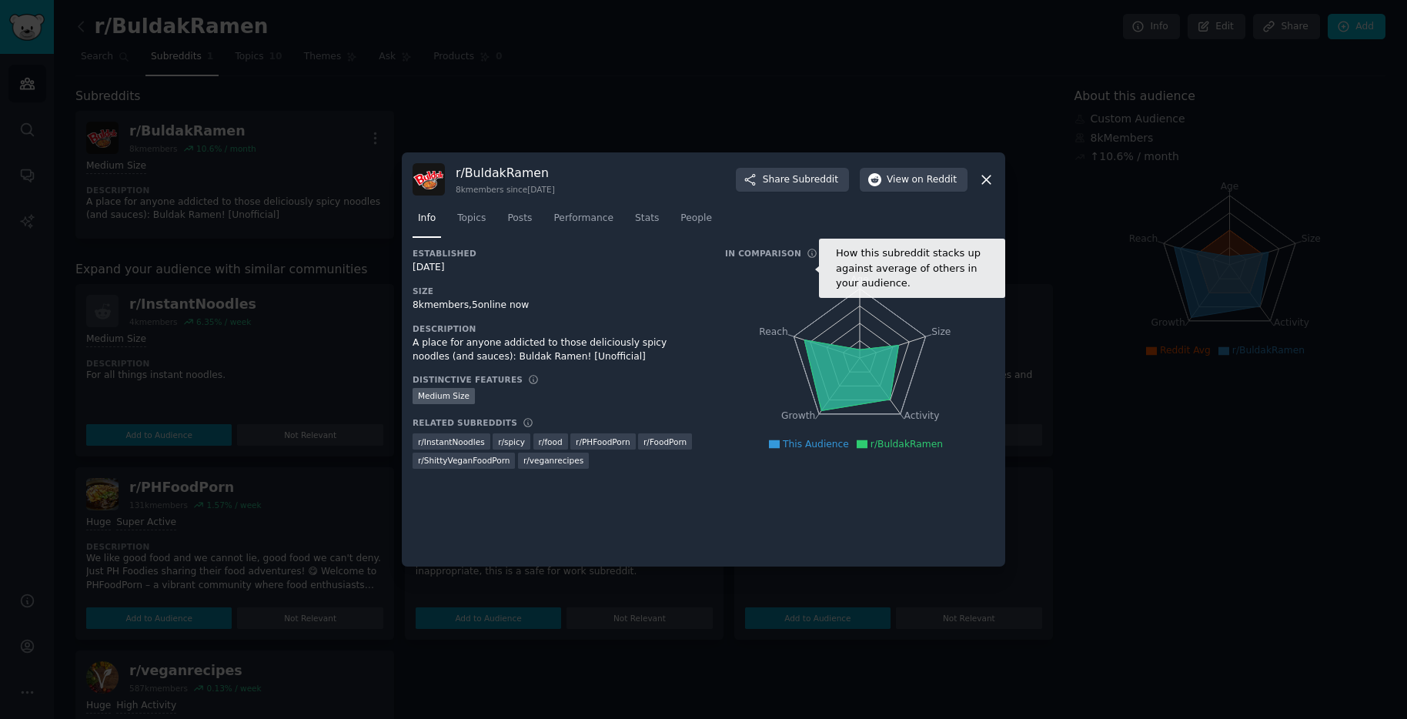
click at [806, 252] on icon at bounding box center [811, 253] width 11 height 11
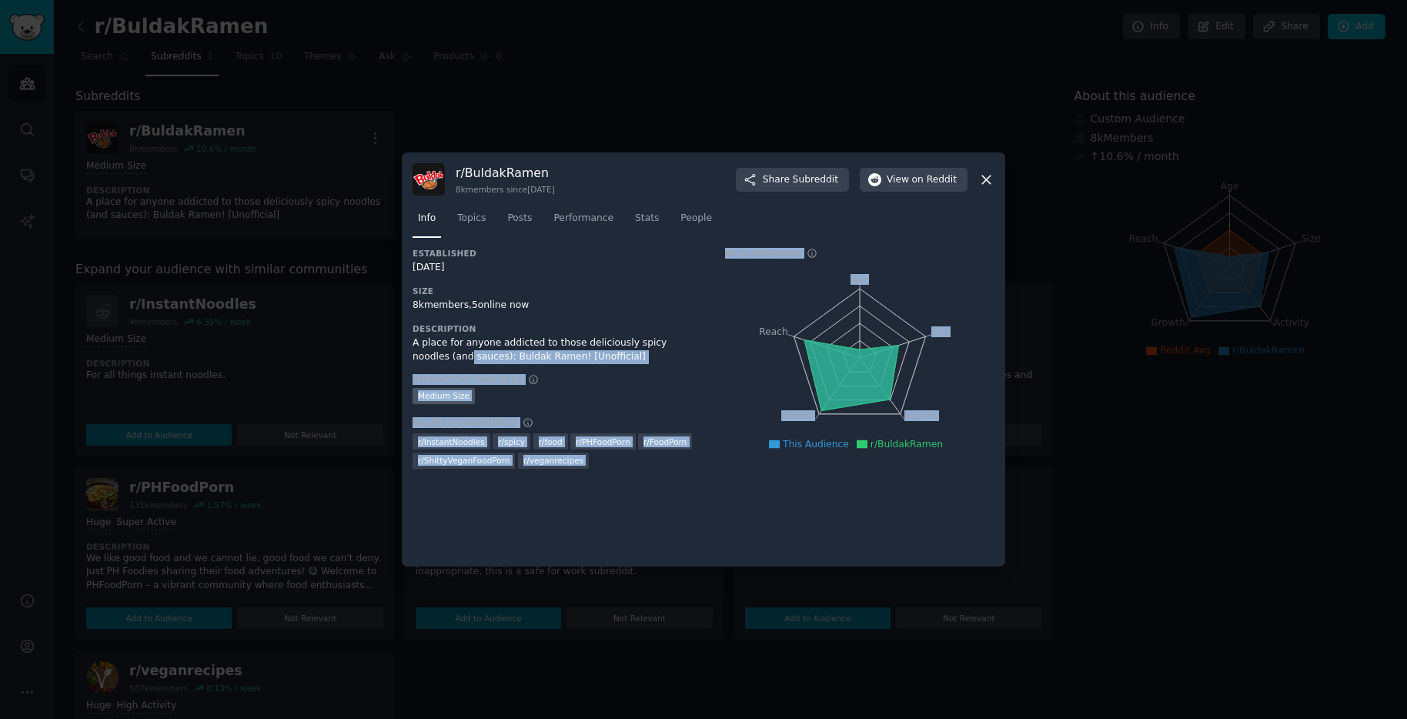
drag, startPoint x: 433, startPoint y: 353, endPoint x: 772, endPoint y: 348, distance: 338.6
click at [717, 336] on div "Established [DATE] Size 8k members, 5 online now Description A place for anyone…" at bounding box center [703, 364] width 582 height 232
click at [922, 489] on div "Established [DATE] Size 8k members, 5 online now Description A place for anyone…" at bounding box center [703, 402] width 582 height 308
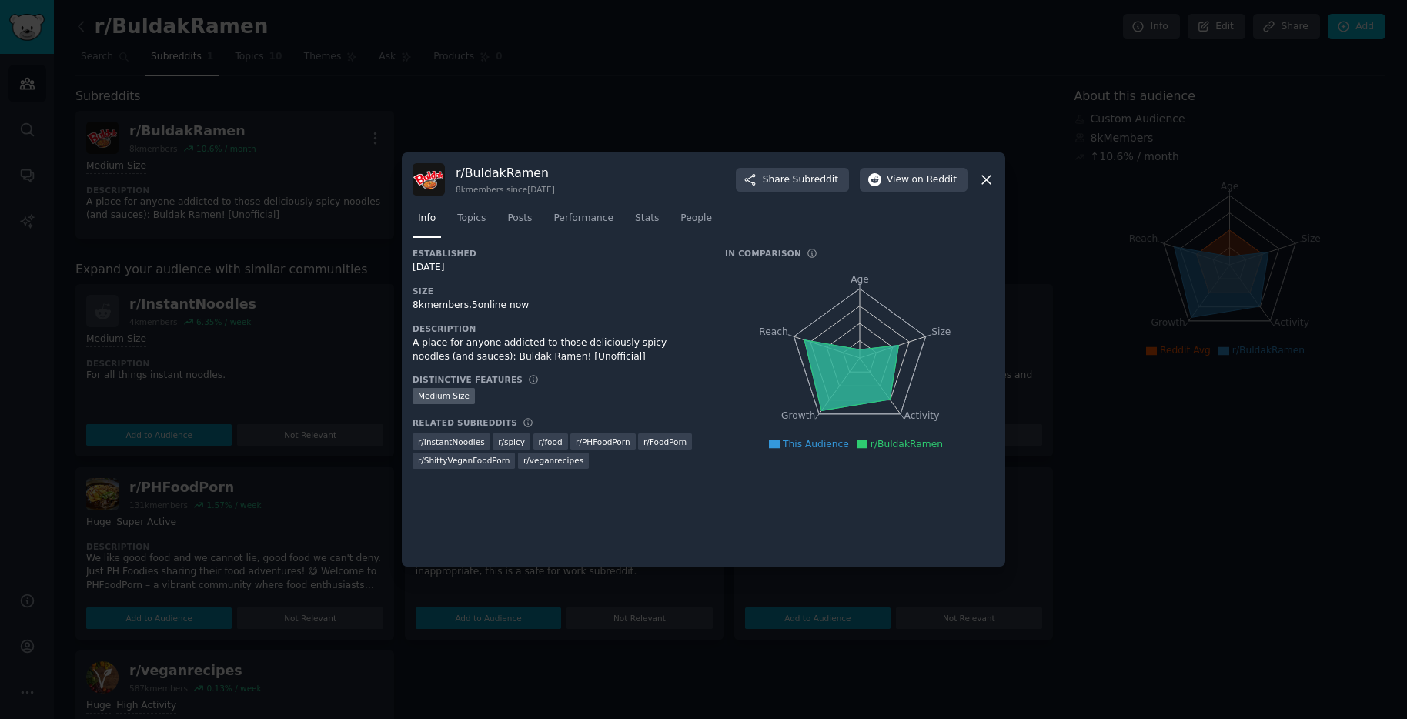
drag, startPoint x: 474, startPoint y: 189, endPoint x: 609, endPoint y: 189, distance: 135.4
click at [592, 189] on div "r/ BuldakRamen 8k members since [DATE] Share Subreddit View on Reddit" at bounding box center [703, 179] width 582 height 32
click at [632, 189] on div "r/ BuldakRamen 8k members since [DATE] Share Subreddit View on Reddit" at bounding box center [703, 179] width 582 height 32
click at [516, 222] on span "Posts" at bounding box center [519, 219] width 25 height 14
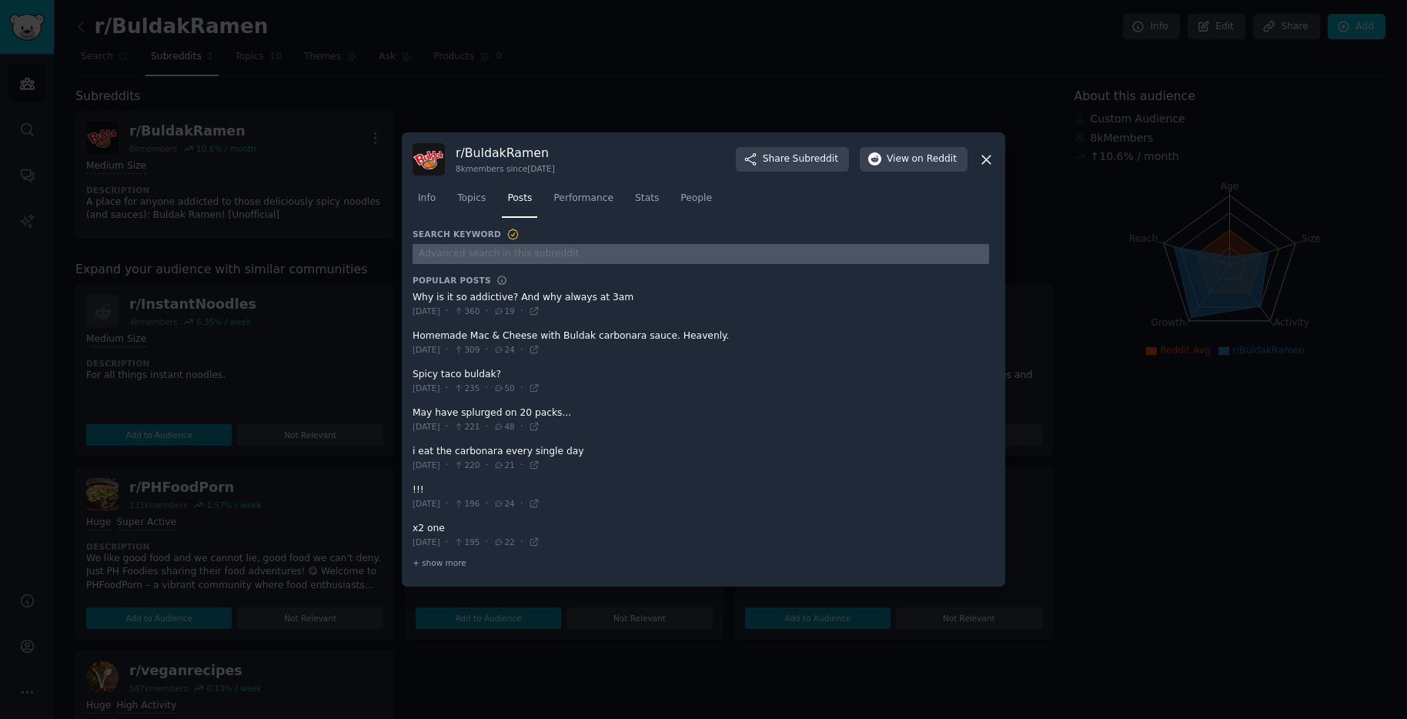
click at [493, 258] on input "text" at bounding box center [700, 254] width 576 height 21
type input "ㅇ"
type input "buldak"
click at [473, 205] on link "Topics" at bounding box center [471, 202] width 39 height 32
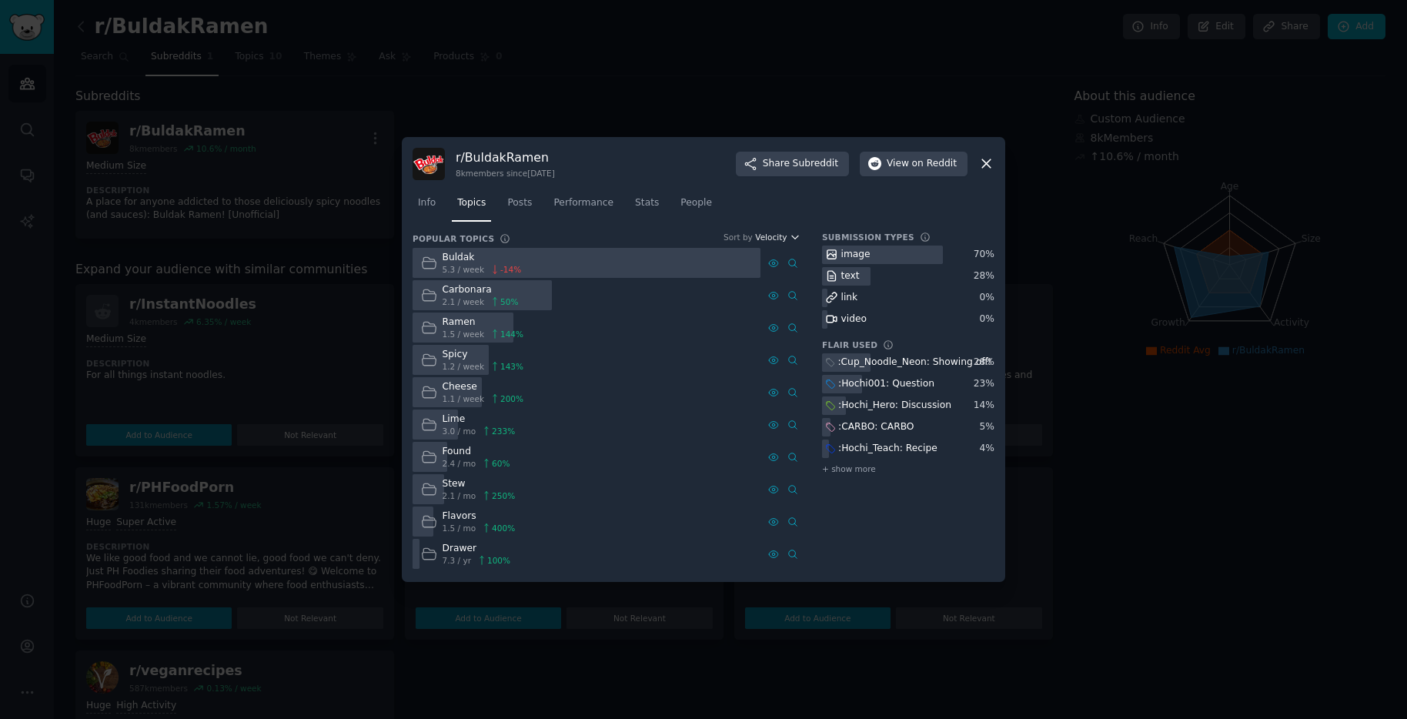
click at [785, 240] on span "Velocity" at bounding box center [771, 237] width 32 height 11
click at [703, 295] on p "Growth" at bounding box center [696, 294] width 34 height 14
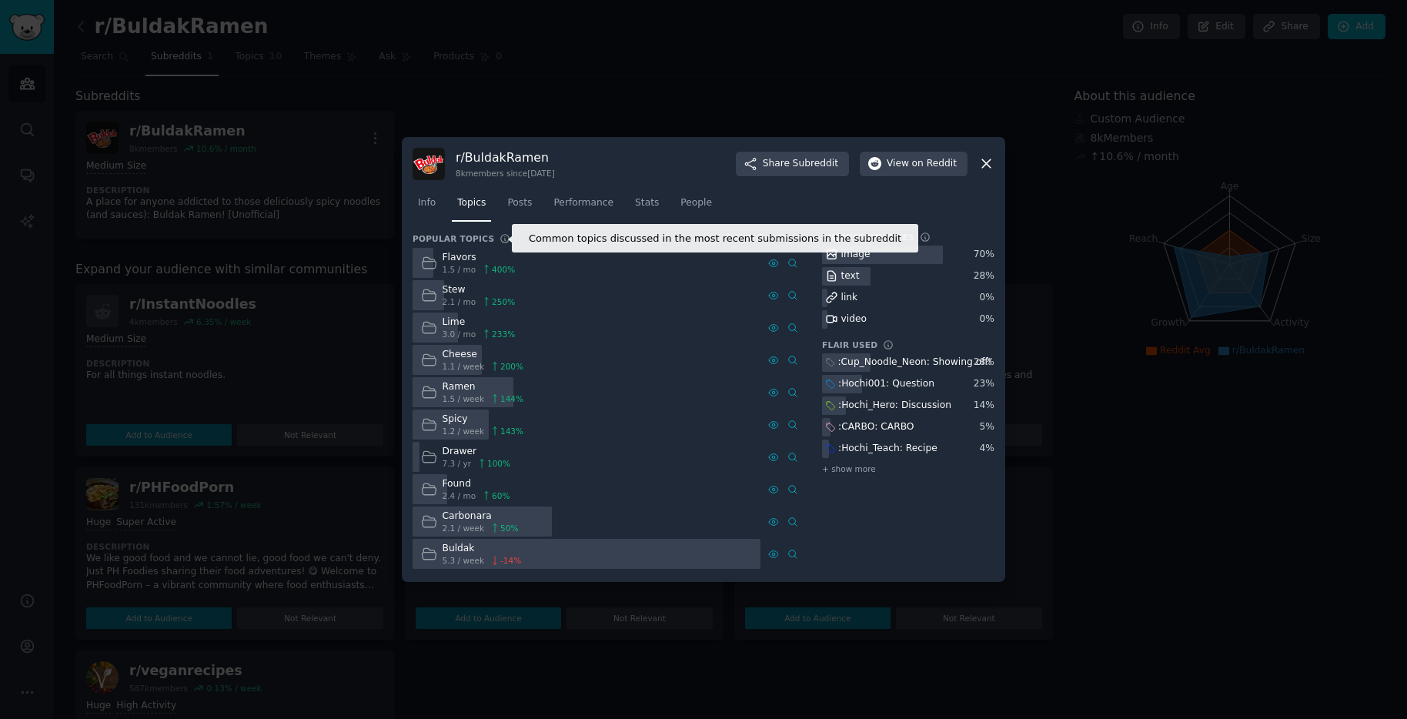
click at [499, 240] on icon at bounding box center [504, 238] width 11 height 11
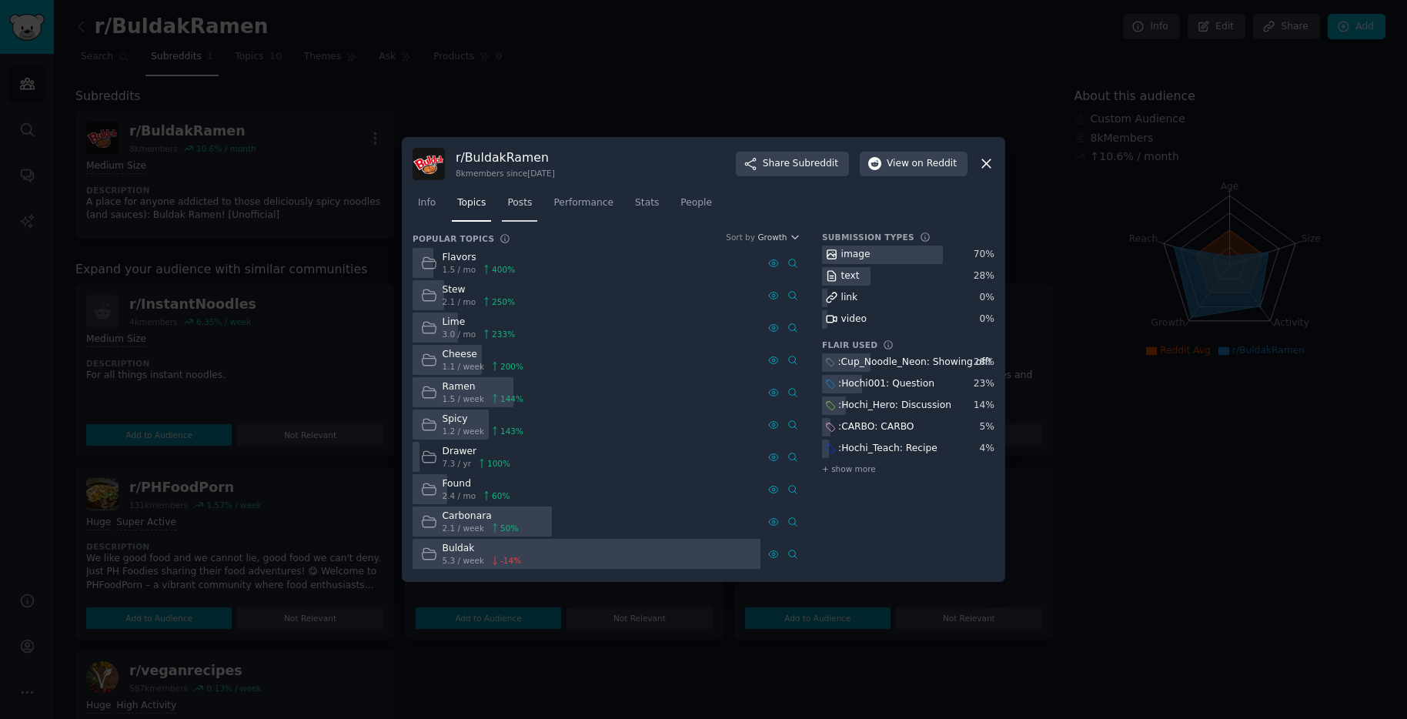
click at [530, 199] on span "Posts" at bounding box center [519, 203] width 25 height 14
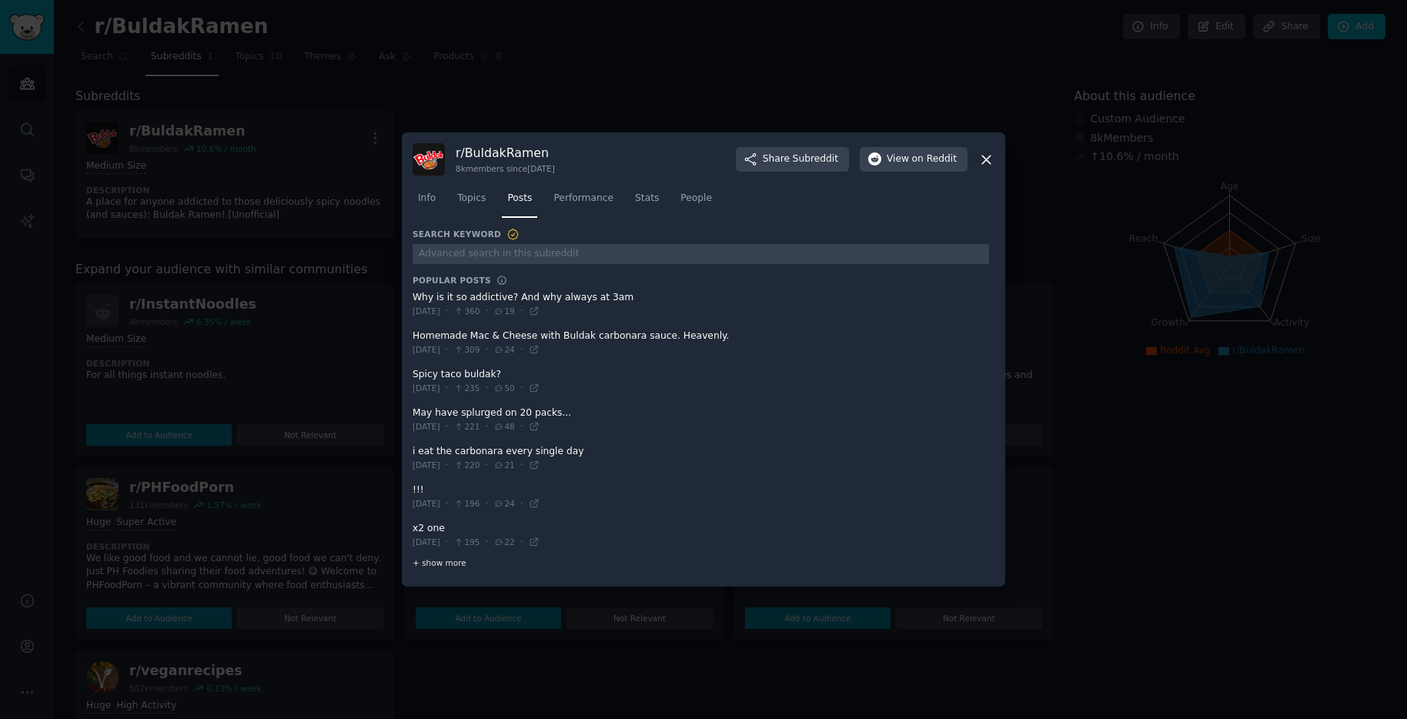
click at [448, 562] on span "+ show more" at bounding box center [439, 562] width 54 height 11
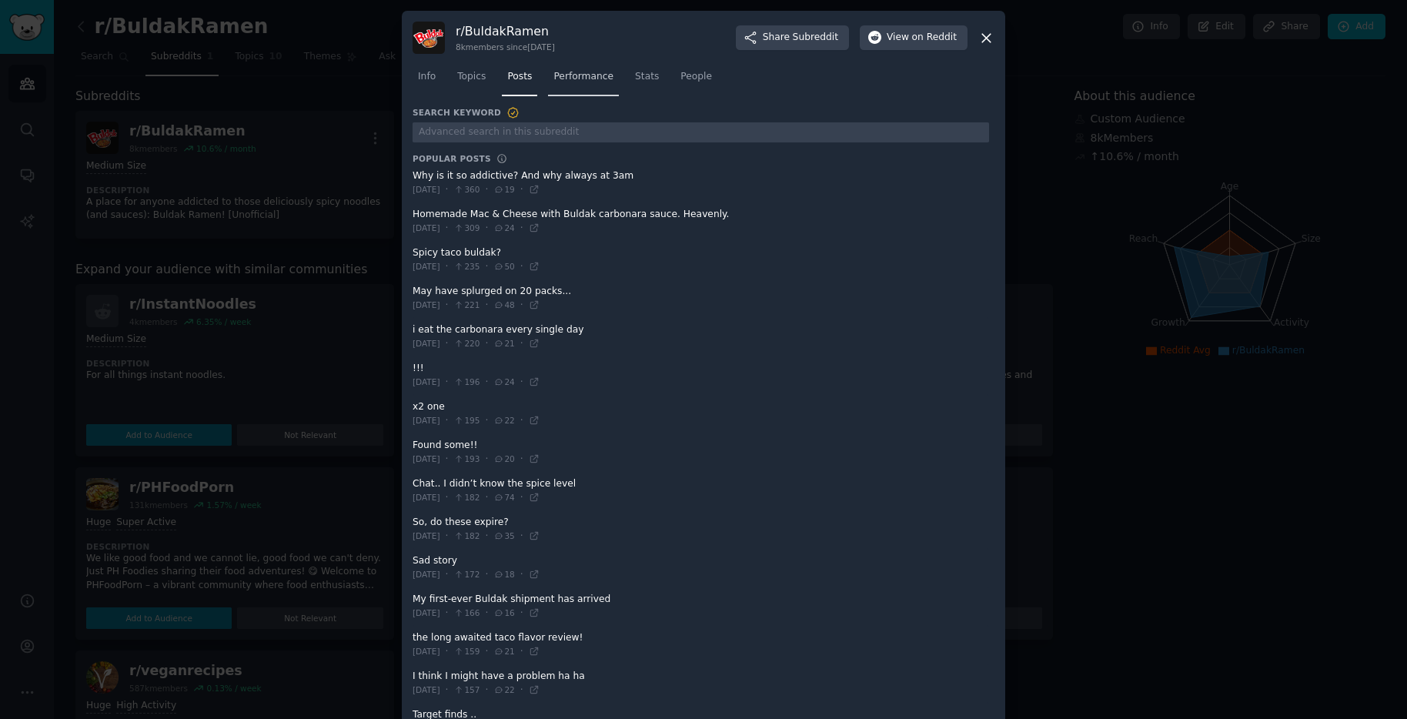
click at [588, 82] on span "Performance" at bounding box center [583, 77] width 60 height 14
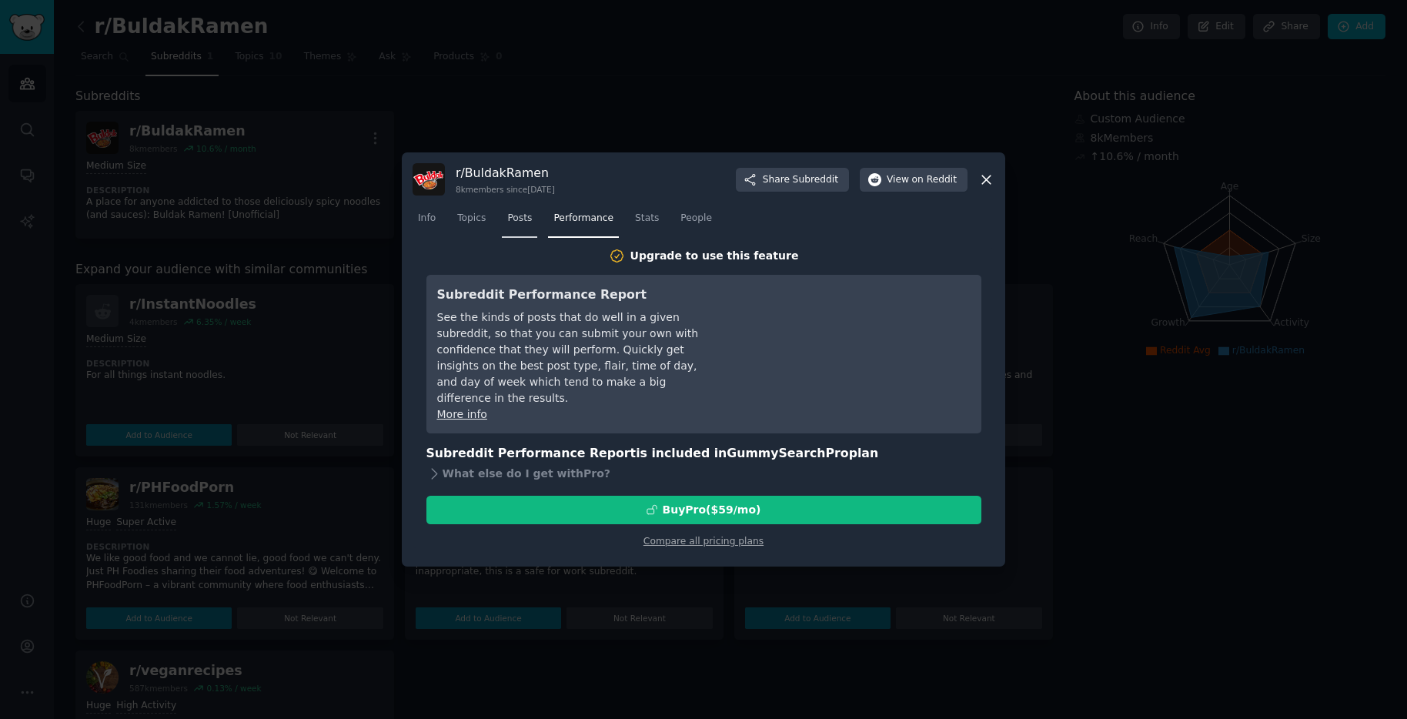
click at [504, 217] on link "Posts" at bounding box center [519, 222] width 35 height 32
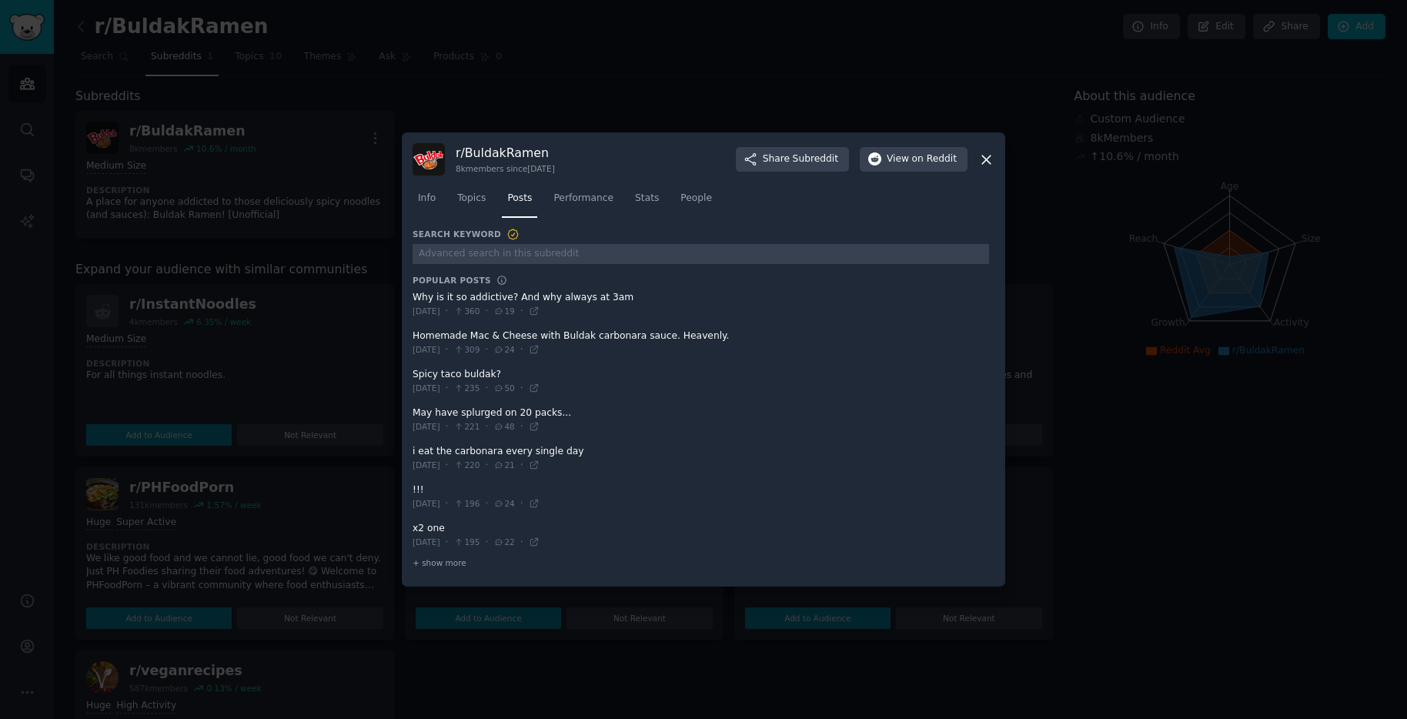
click at [479, 219] on div "Info Topics Posts Performance Stats People" at bounding box center [703, 201] width 582 height 52
click at [479, 205] on link "Topics" at bounding box center [471, 202] width 39 height 32
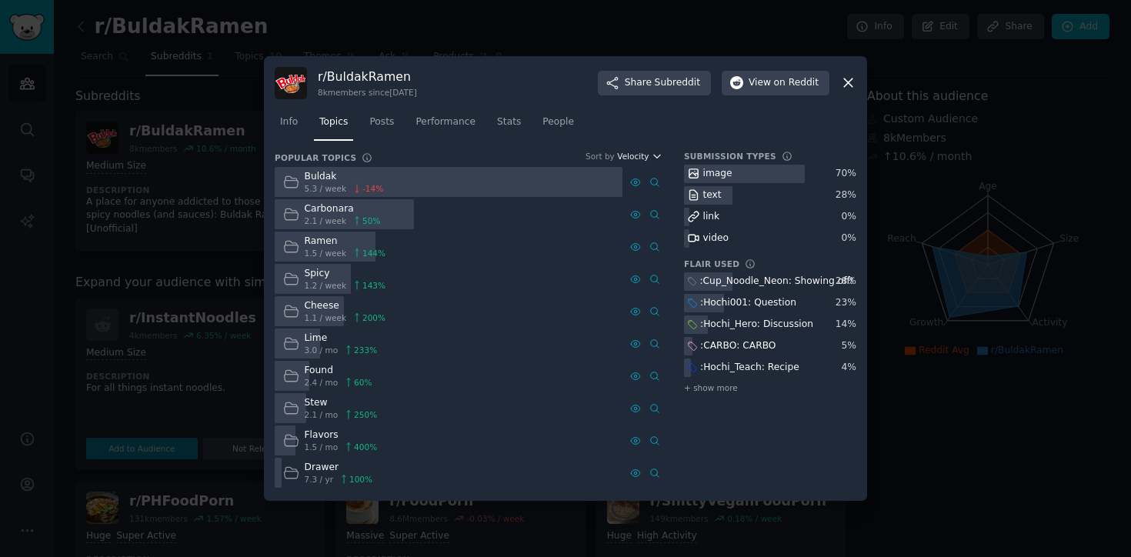
click at [649, 152] on span "Velocity" at bounding box center [633, 156] width 32 height 11
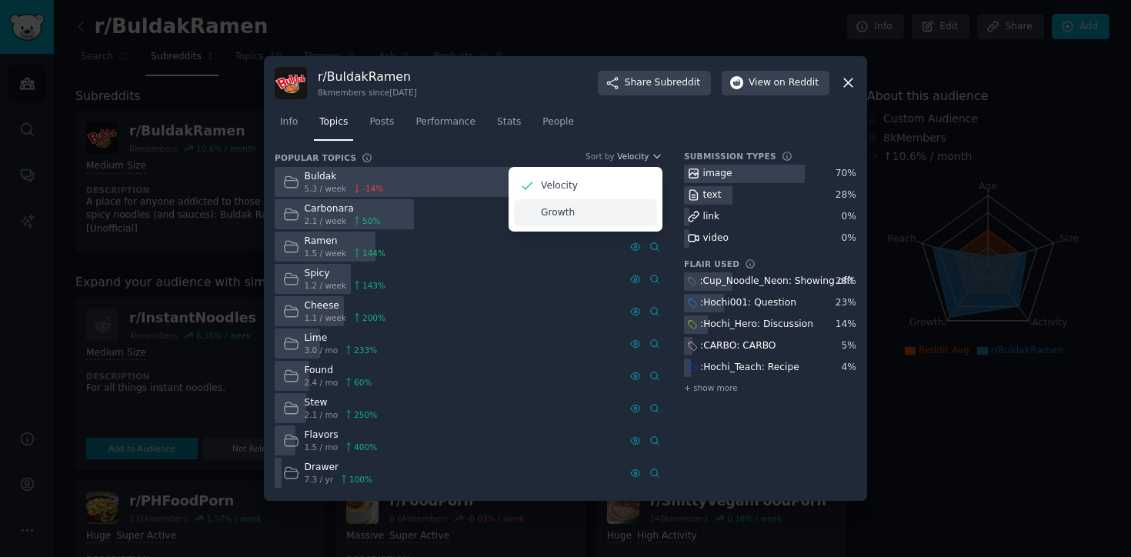
click at [559, 209] on p "Growth" at bounding box center [558, 213] width 34 height 14
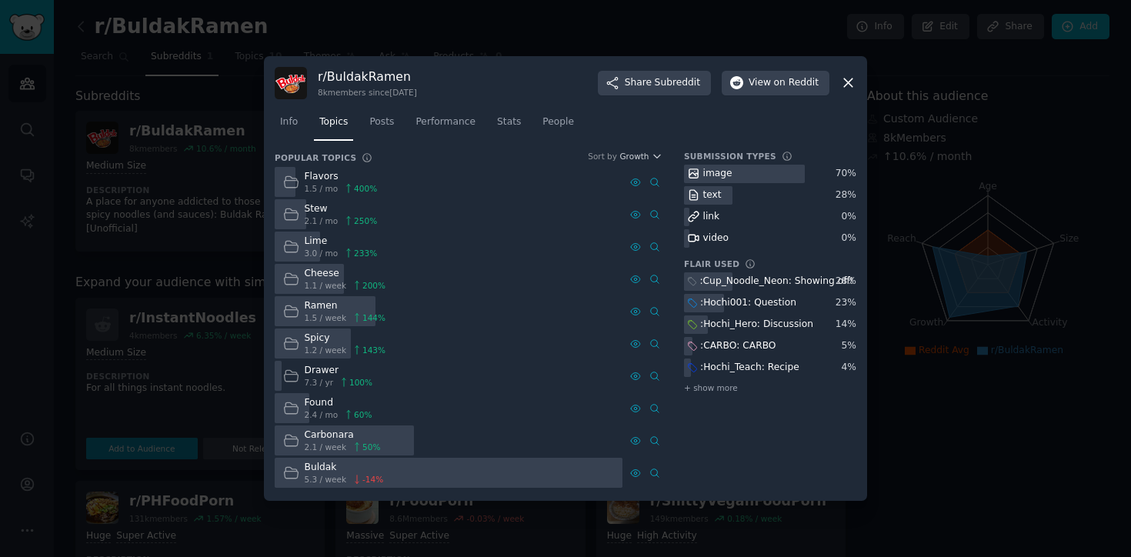
click at [293, 182] on icon at bounding box center [291, 182] width 16 height 16
click at [314, 186] on span "1.5 / mo" at bounding box center [322, 188] width 34 height 11
click at [343, 192] on icon at bounding box center [348, 188] width 11 height 11
click at [354, 193] on span "400 %" at bounding box center [365, 188] width 23 height 11
click at [654, 184] on icon at bounding box center [654, 182] width 11 height 11
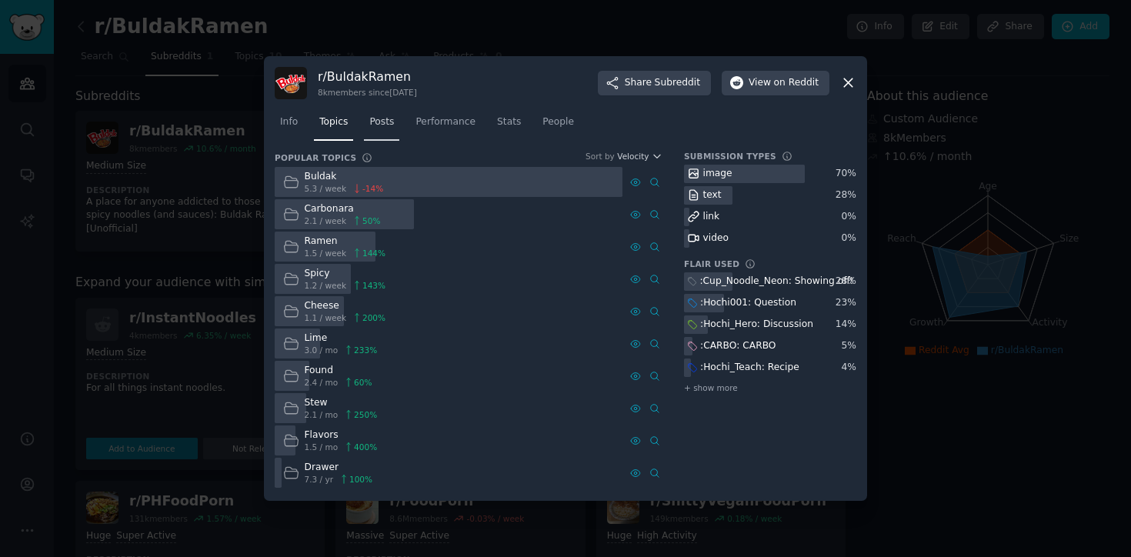
click at [368, 122] on link "Posts" at bounding box center [381, 126] width 35 height 32
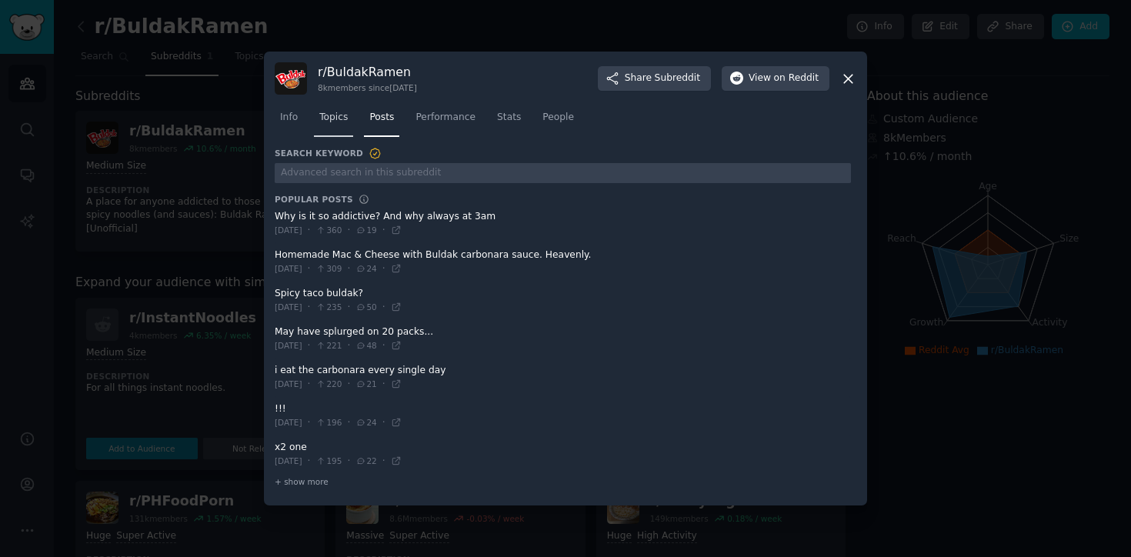
click at [334, 124] on link "Topics" at bounding box center [333, 121] width 39 height 32
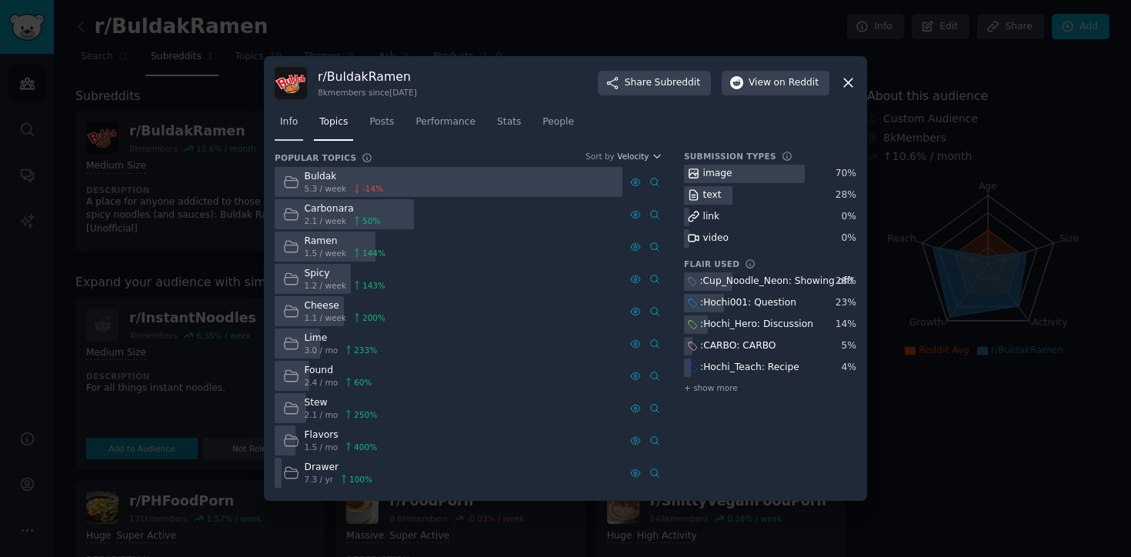
click at [290, 125] on span "Info" at bounding box center [289, 122] width 18 height 14
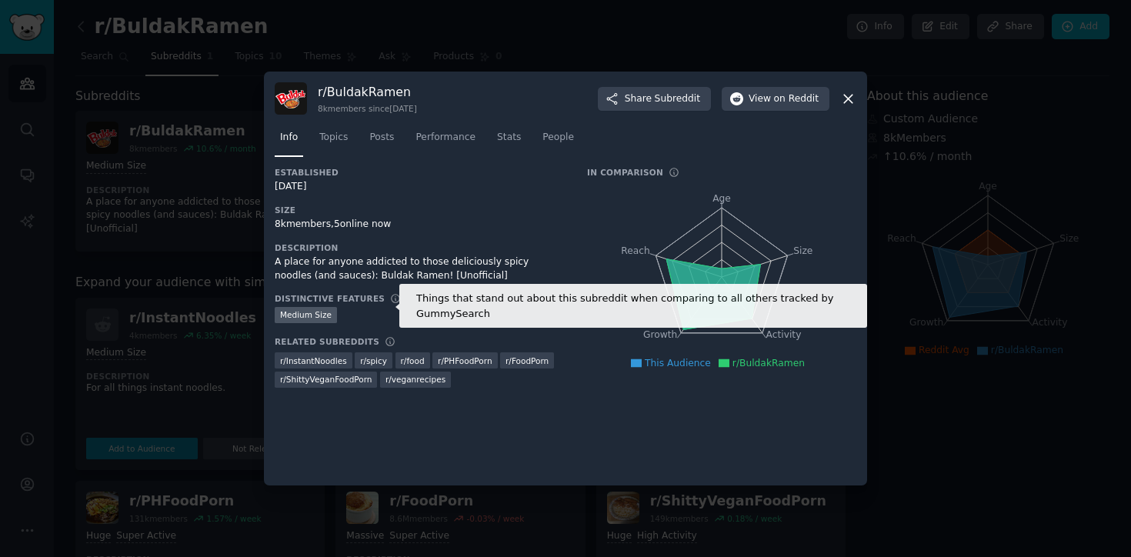
click at [390, 298] on icon at bounding box center [395, 298] width 11 height 11
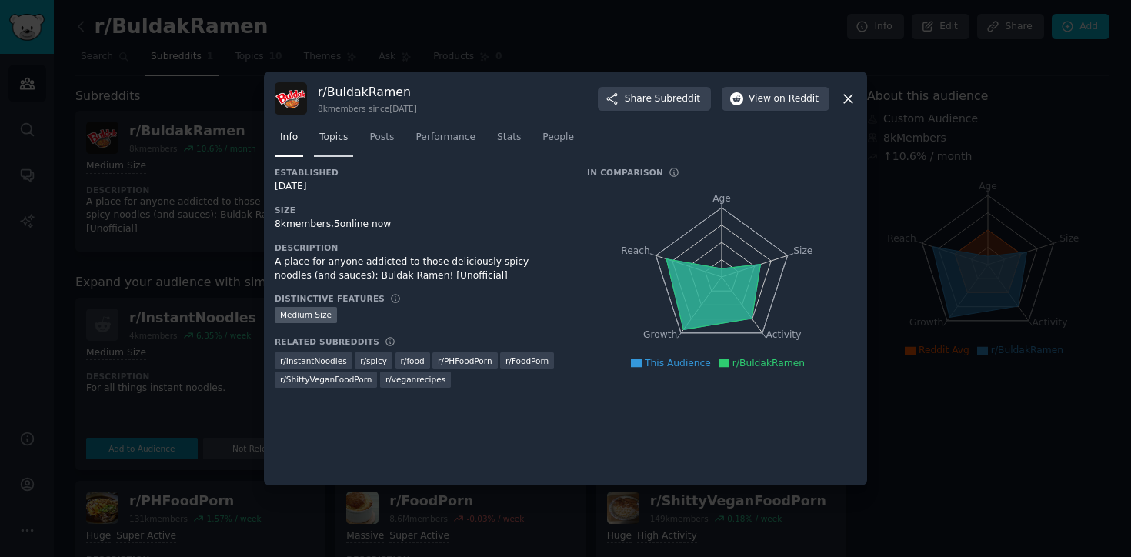
click at [337, 138] on span "Topics" at bounding box center [333, 138] width 28 height 14
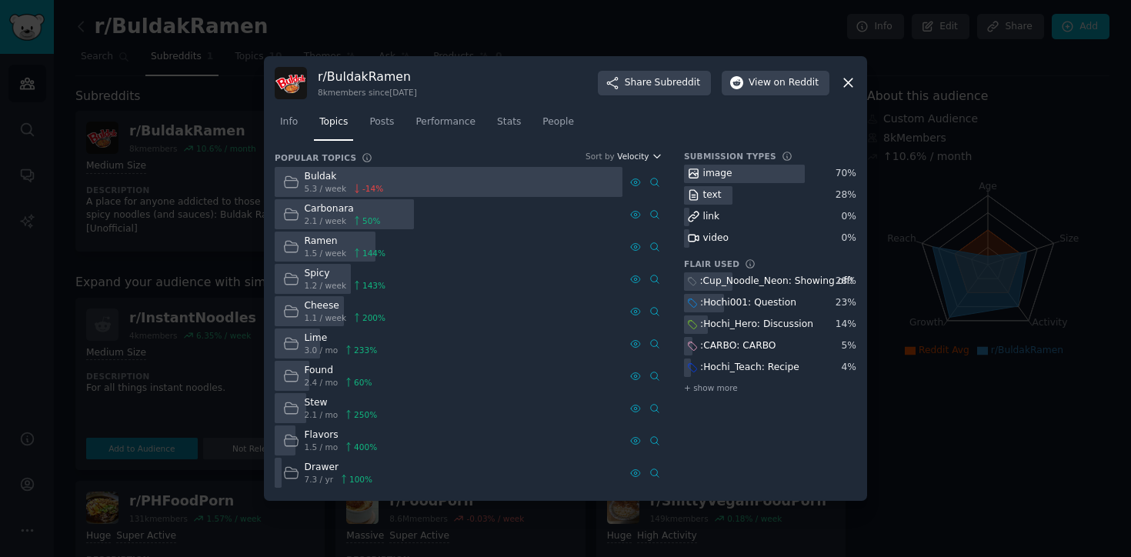
click at [643, 155] on span "Velocity" at bounding box center [633, 156] width 32 height 11
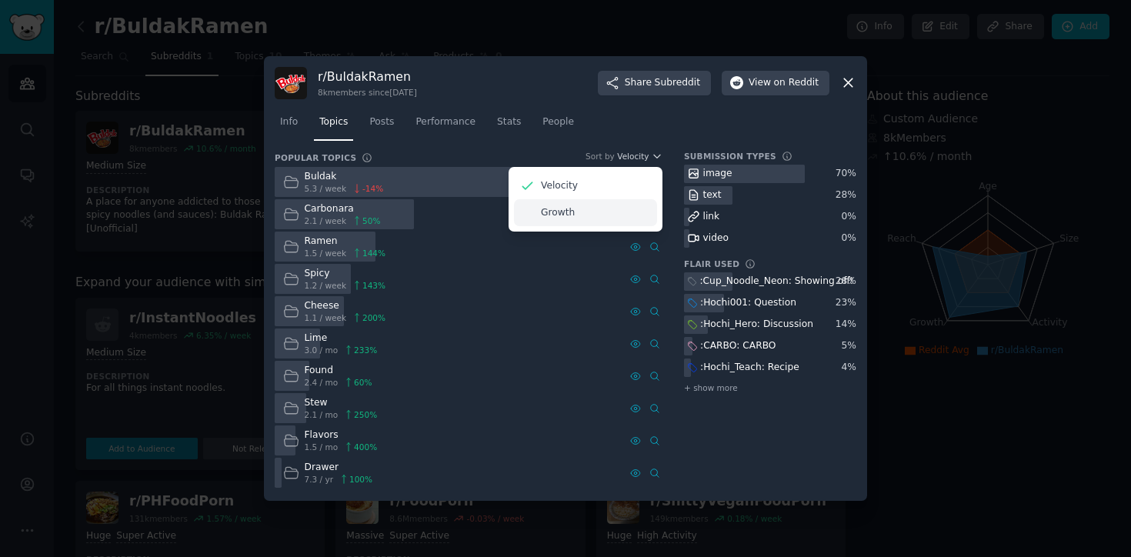
click at [550, 211] on p "Growth" at bounding box center [558, 213] width 34 height 14
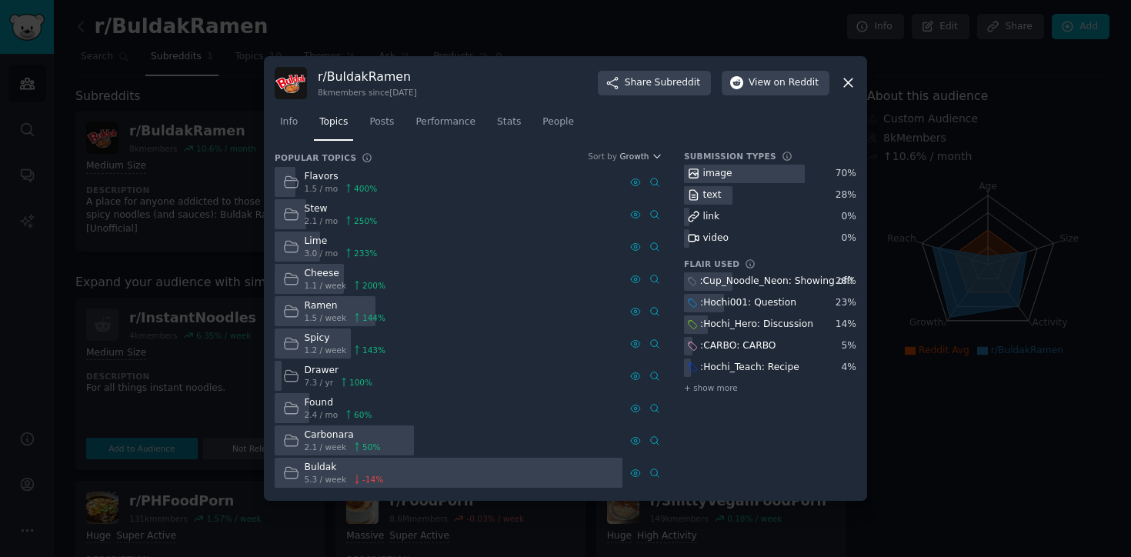
click at [391, 461] on div at bounding box center [449, 473] width 348 height 30
click at [416, 475] on div at bounding box center [449, 473] width 348 height 30
